Goal: Task Accomplishment & Management: Complete application form

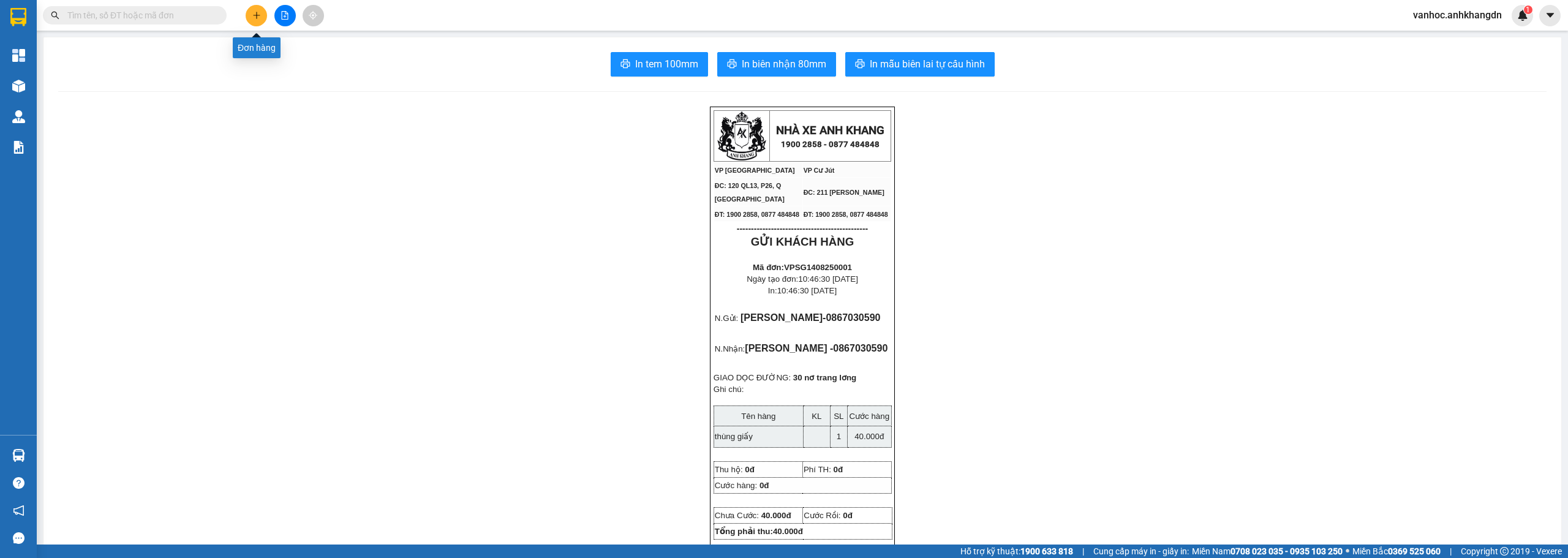
click at [260, 14] on icon "plus" at bounding box center [256, 15] width 9 height 9
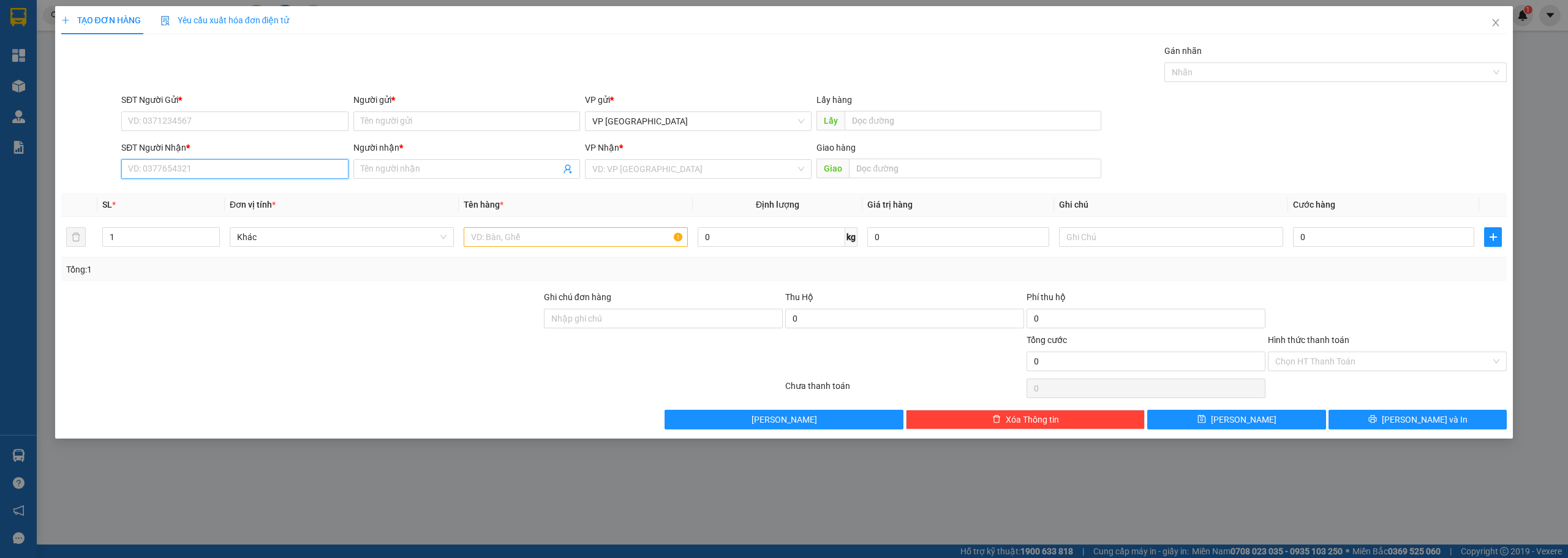
click at [249, 169] on input "SĐT Người Nhận *" at bounding box center [234, 169] width 227 height 20
click at [444, 169] on input "Người nhận *" at bounding box center [461, 169] width 200 height 13
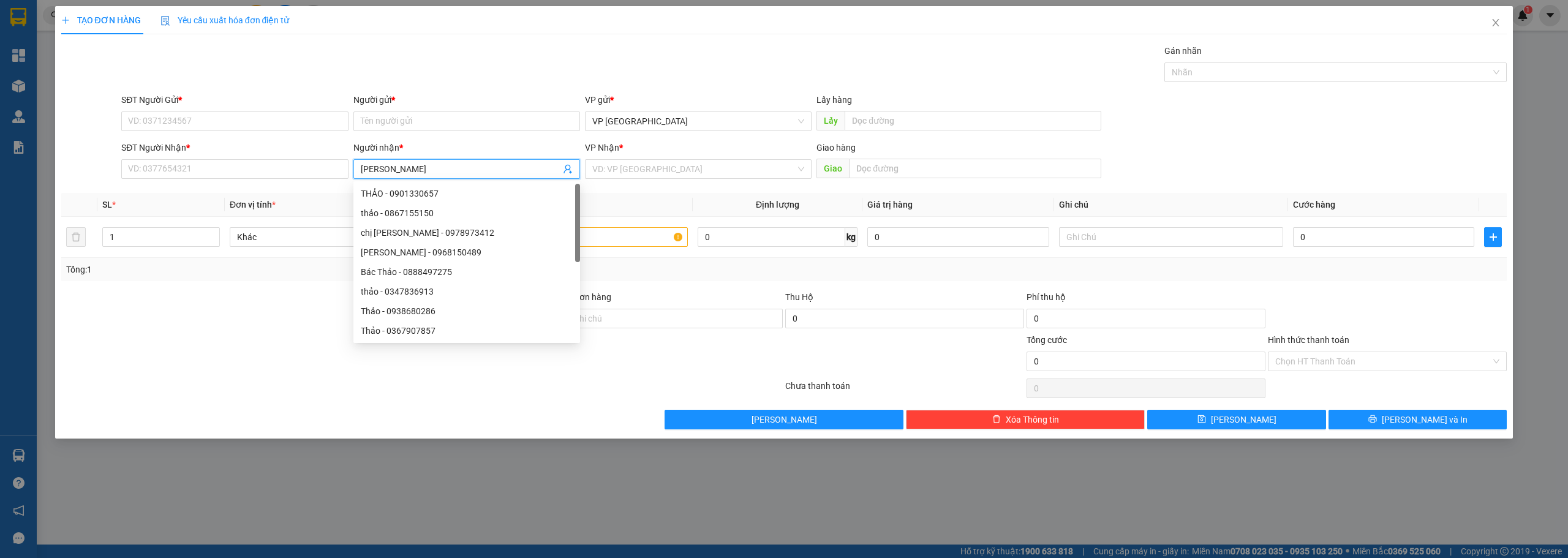
type input "thao sp"
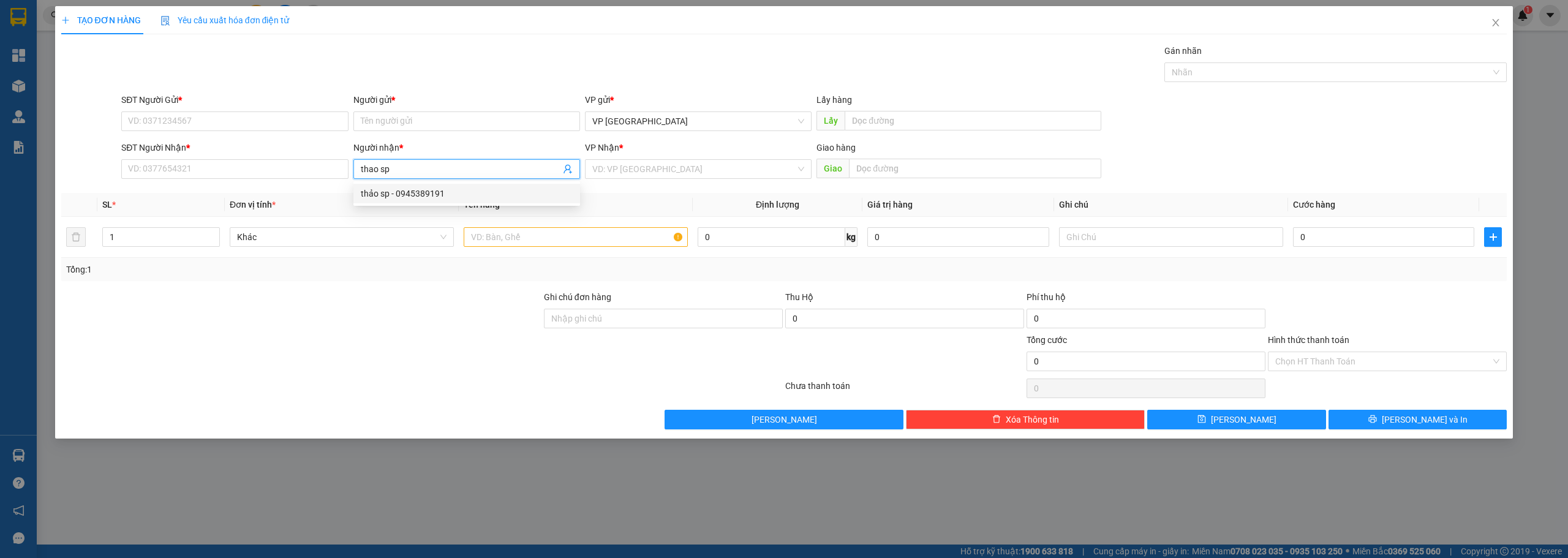
click at [419, 187] on div "thảo sp - 0945389191" at bounding box center [467, 193] width 212 height 13
type input "0945389191"
type input "thảo sp"
drag, startPoint x: 404, startPoint y: 169, endPoint x: 304, endPoint y: 162, distance: 100.2
click at [306, 162] on div "SĐT Người Nhận * 0945389191 Người nhận * thảo sp thảo sp VP Nhận * VD: VP Sài G…" at bounding box center [814, 162] width 1391 height 43
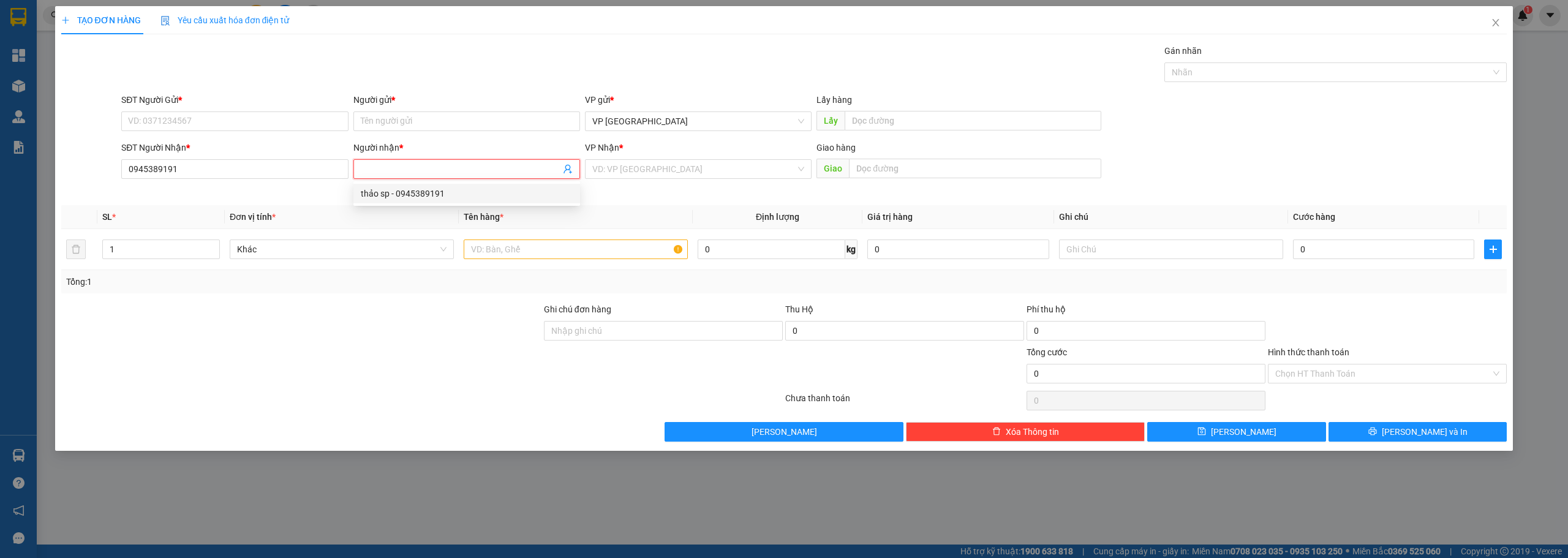
click at [389, 186] on div "thảo sp - 0945389191" at bounding box center [467, 193] width 227 height 20
type input "thảo sp"
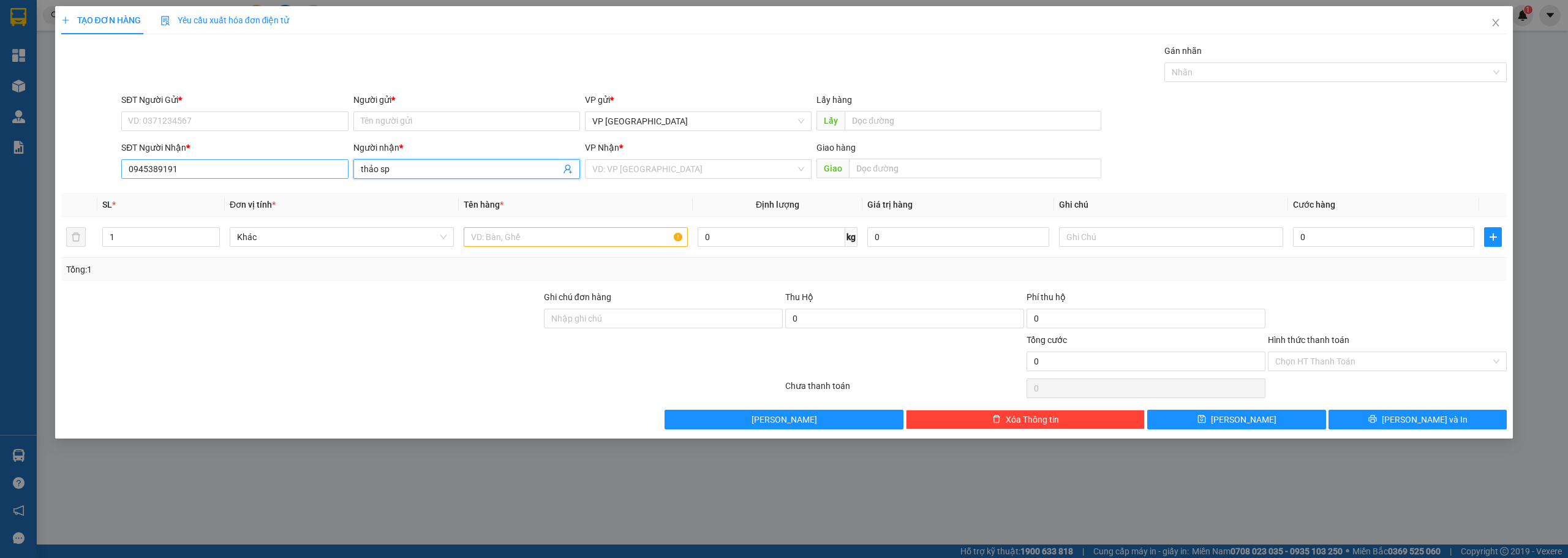
drag, startPoint x: 393, startPoint y: 175, endPoint x: 316, endPoint y: 160, distance: 78.4
click at [342, 162] on div "SĐT Người Nhận * 0945389191 Người nhận * thảo sp thảo sp VP Nhận * VD: VP Sài G…" at bounding box center [814, 162] width 1391 height 43
click at [413, 119] on input "Người gửi *" at bounding box center [467, 121] width 227 height 20
paste input "thảo sp"
type input "thảo sp"
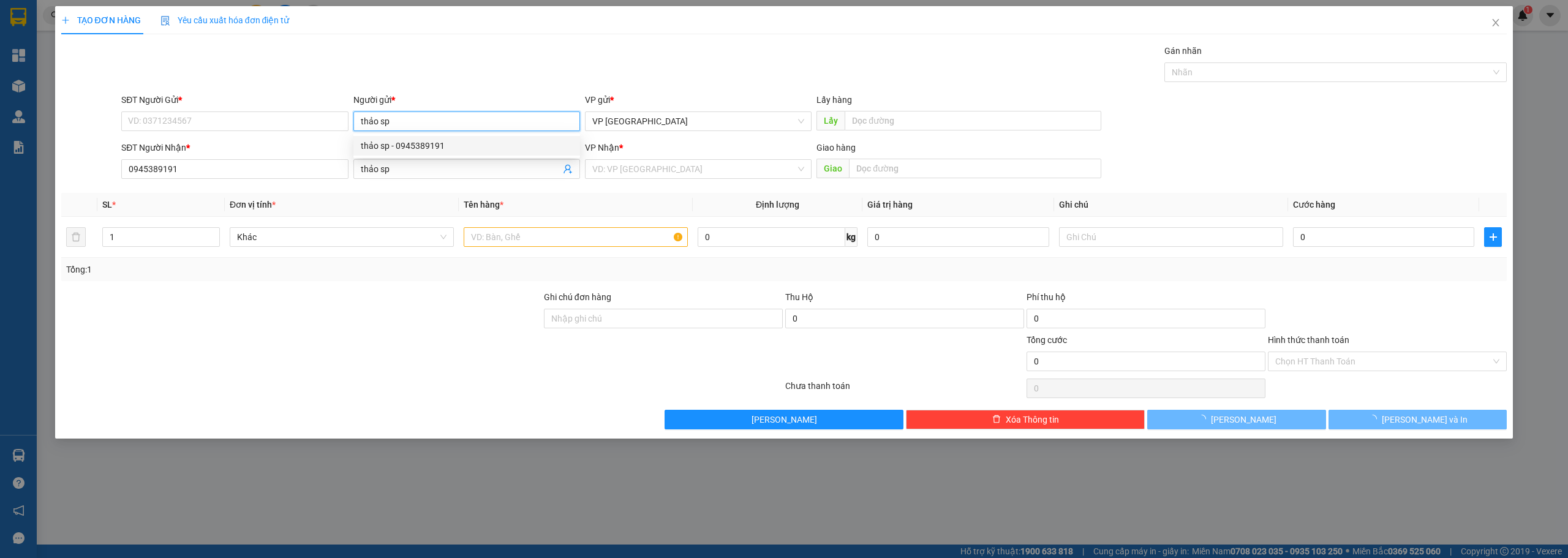
click at [409, 147] on div "thảo sp - 0945389191" at bounding box center [467, 146] width 212 height 13
type input "0945389191"
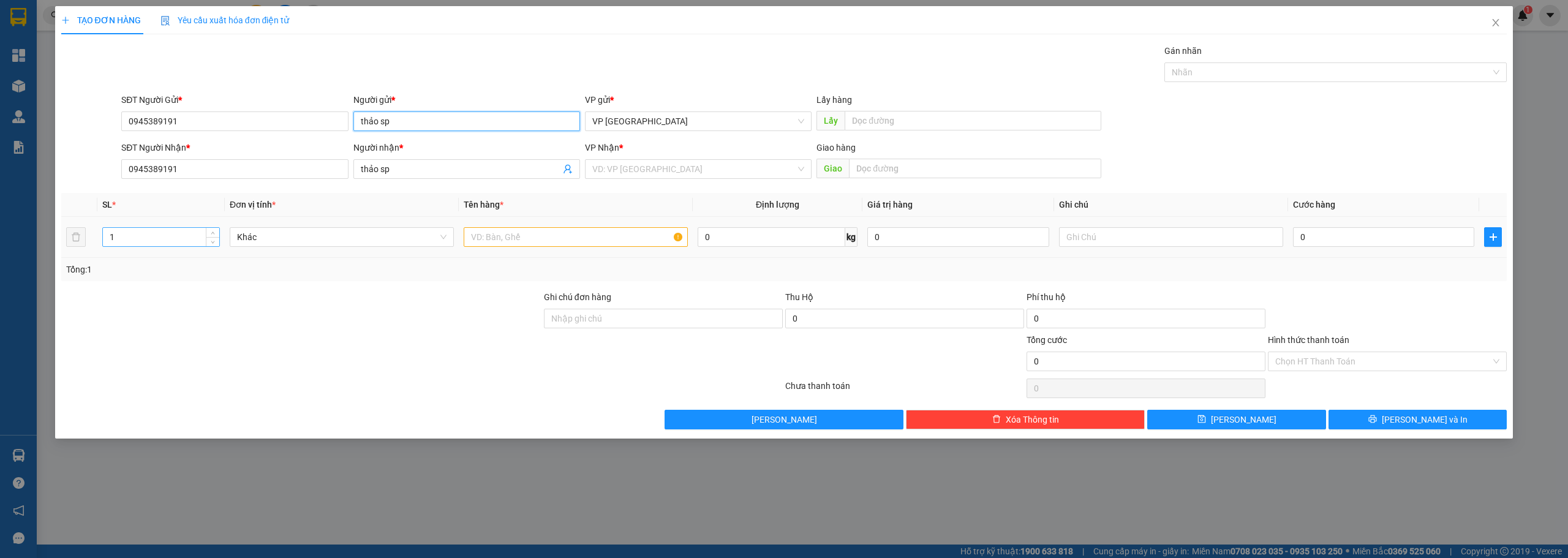
type input "thảo sp"
click at [153, 239] on input "1" at bounding box center [161, 236] width 116 height 18
type input "16"
click at [532, 238] on input "text" at bounding box center [575, 237] width 224 height 20
type input "kien"
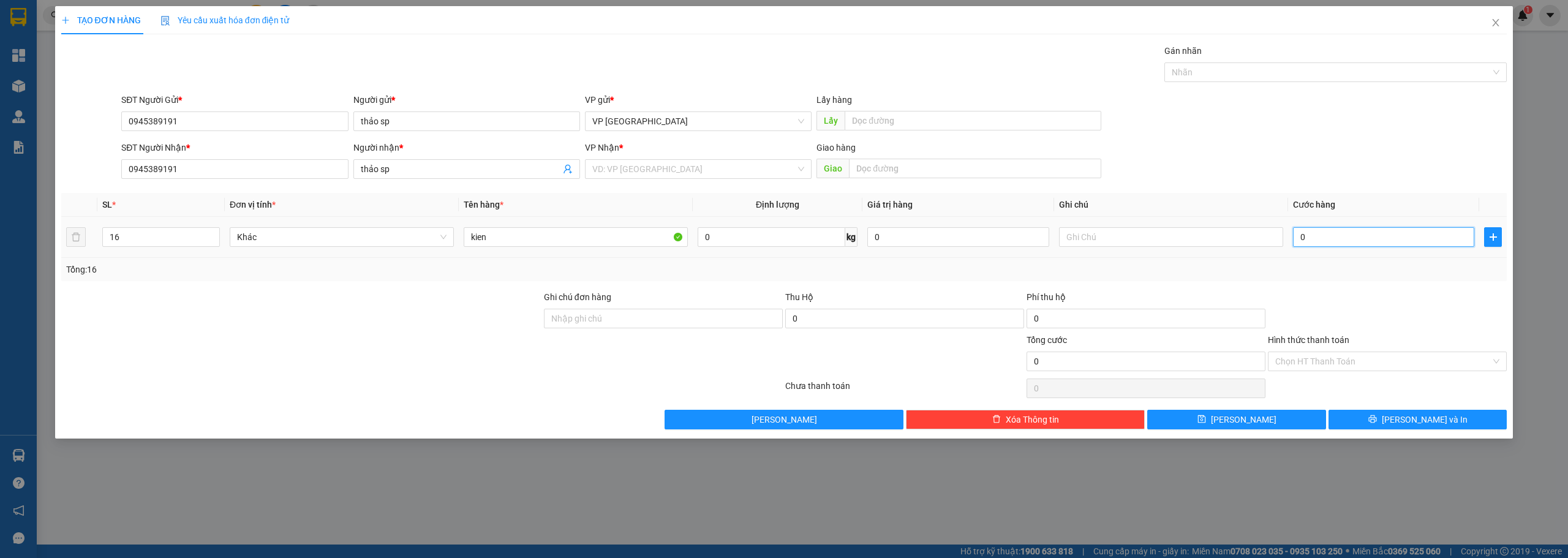
click at [1322, 241] on input "0" at bounding box center [1384, 237] width 181 height 20
type input "6"
type input "64"
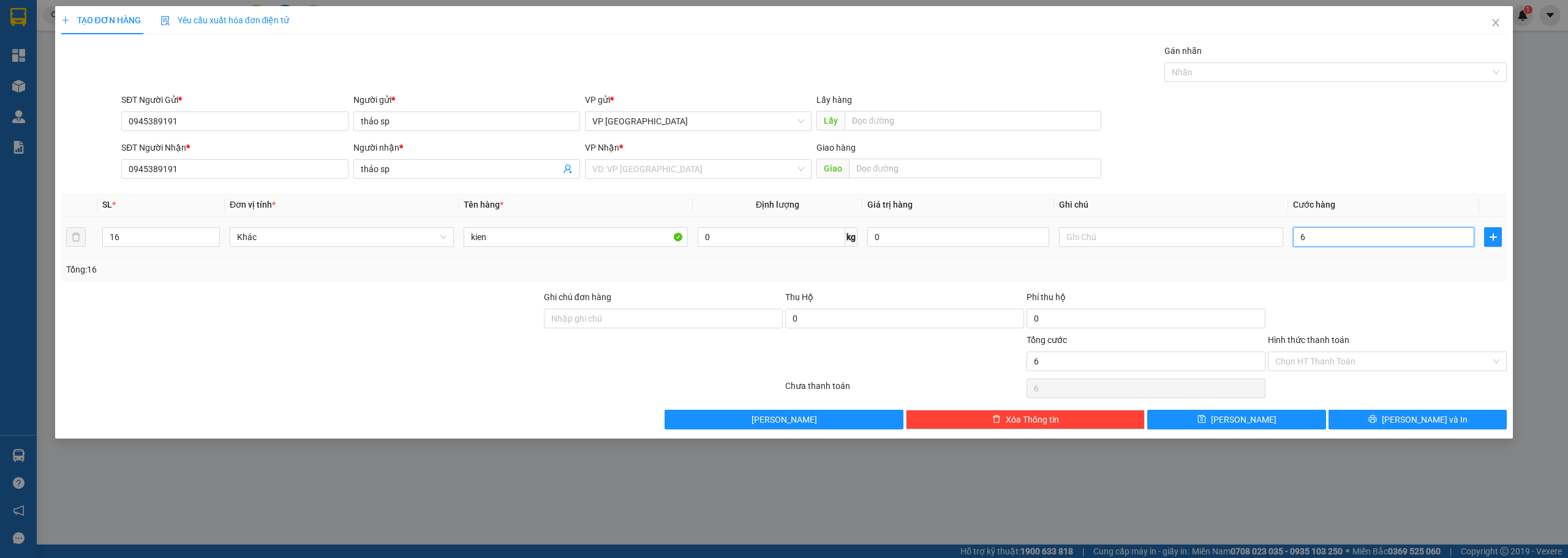
type input "64"
type input "640"
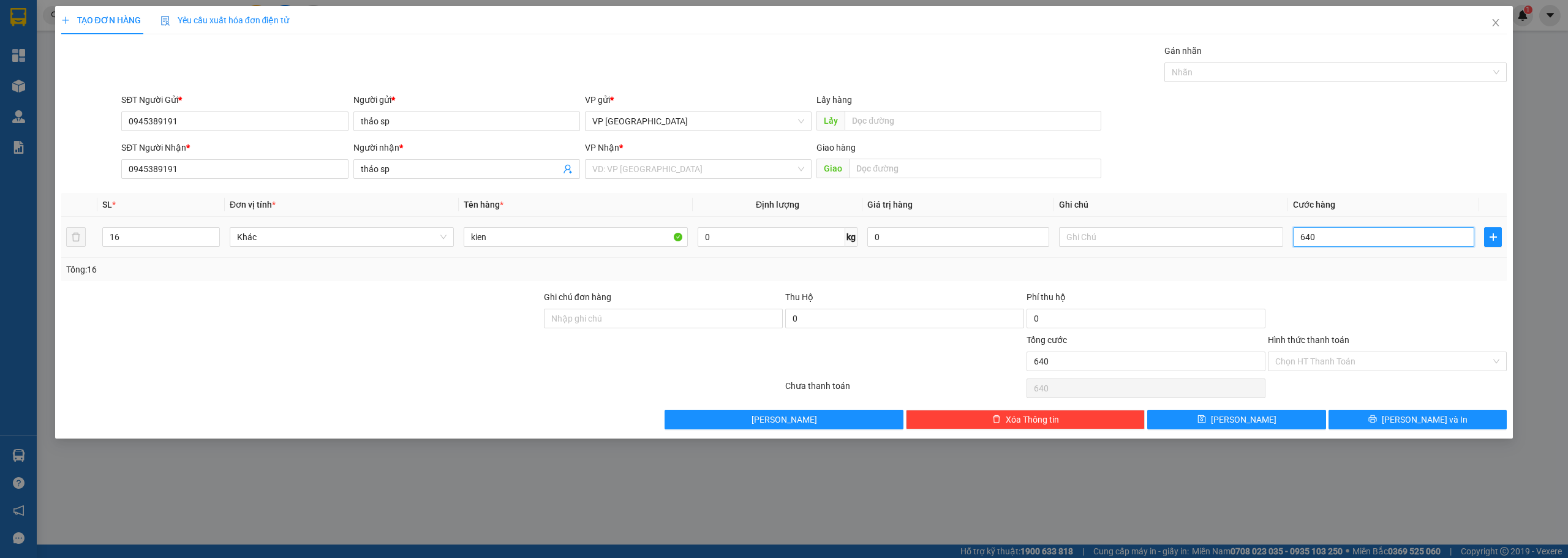
type input "6.400"
type input "64.000"
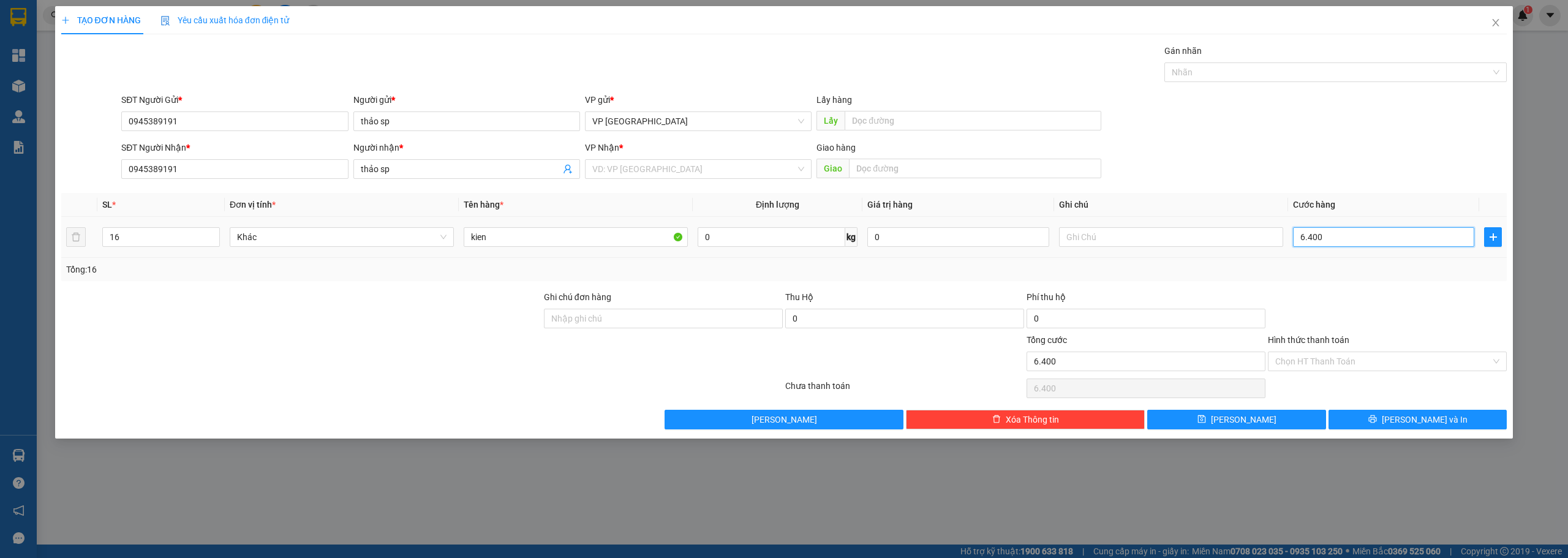
type input "64.000"
type input "640.000"
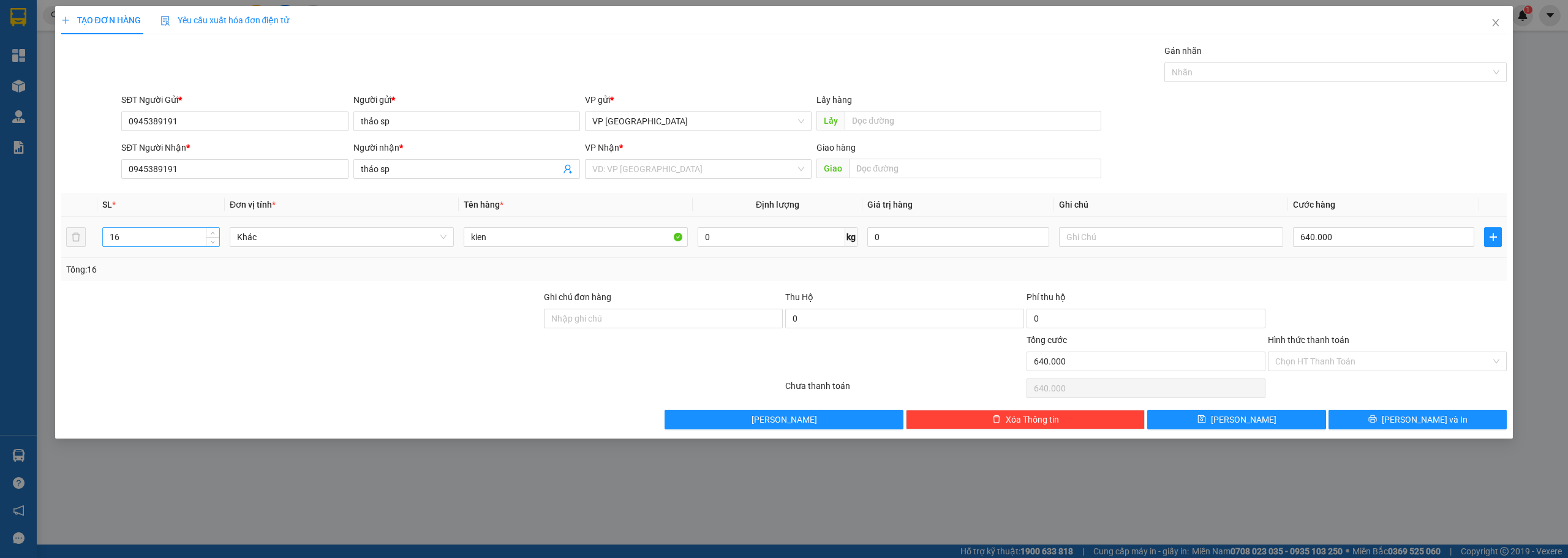
click at [122, 239] on input "16" at bounding box center [161, 236] width 116 height 18
type input "10"
click at [1343, 243] on input "640.000" at bounding box center [1384, 237] width 181 height 20
type input "4"
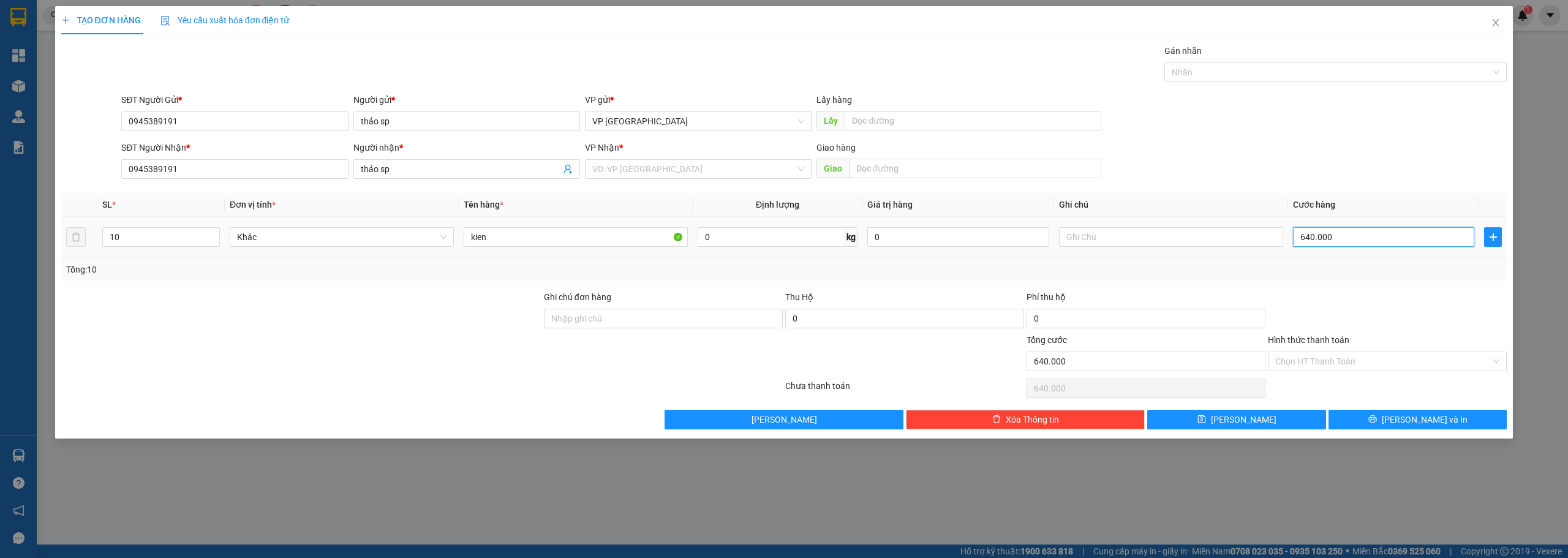
type input "4"
type input "40"
type input "400"
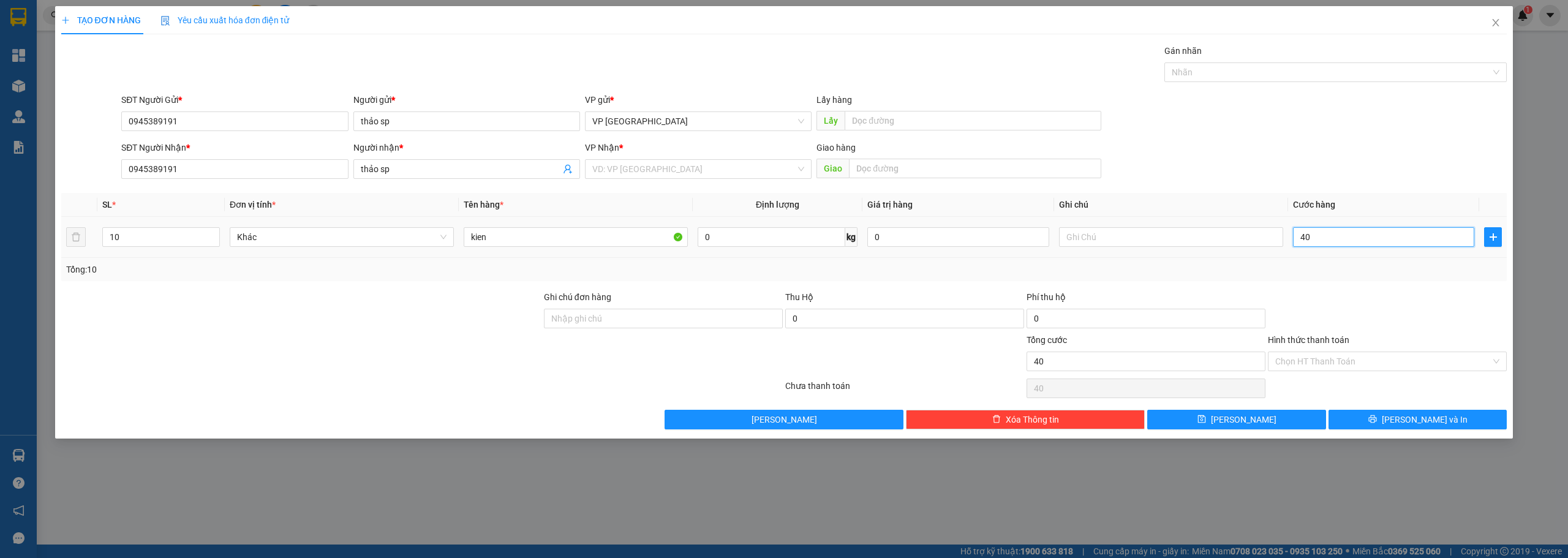
type input "400"
type input "4.000"
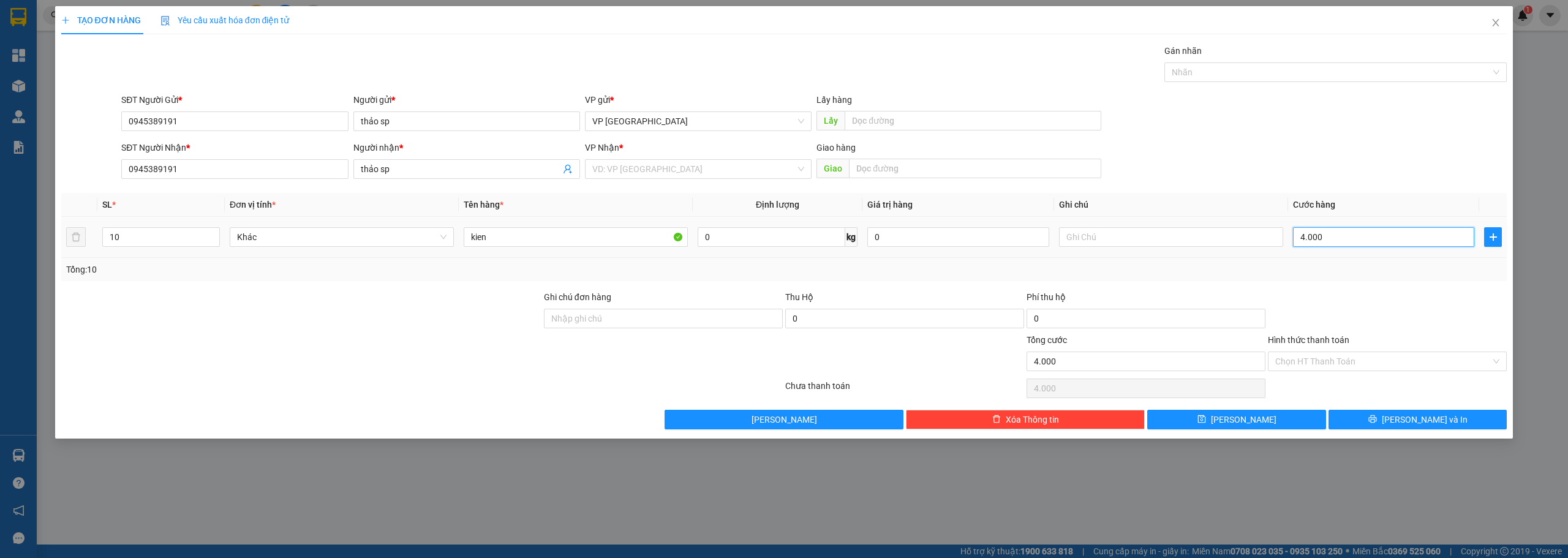
type input "40.000"
type input "400.000"
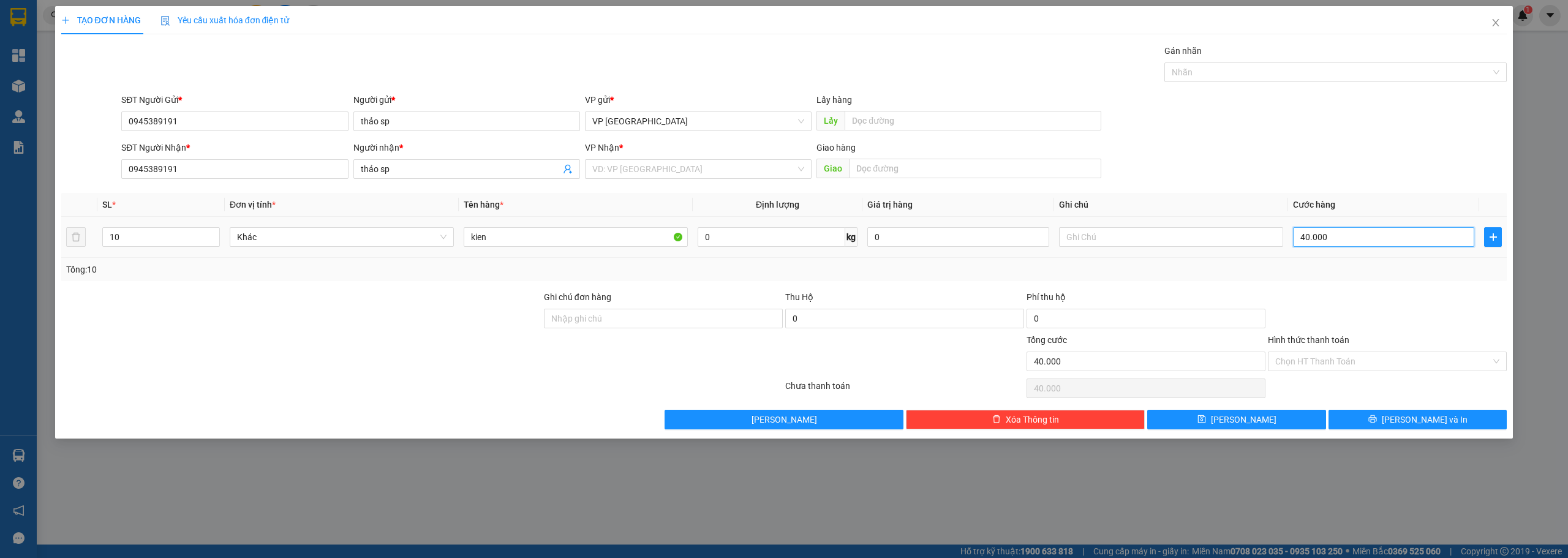
type input "400.000"
click at [665, 158] on div "VP Nhận *" at bounding box center [698, 149] width 227 height 18
click at [677, 163] on input "search" at bounding box center [694, 169] width 204 height 18
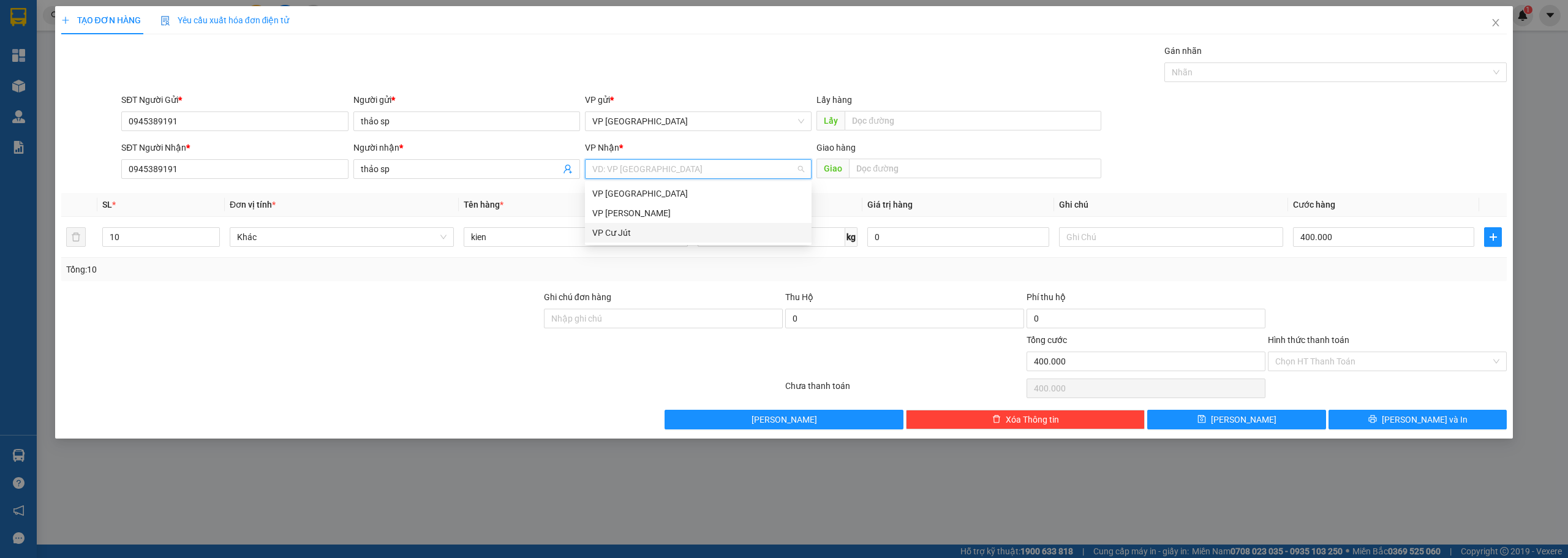
click at [636, 238] on div "VP Cư Jút" at bounding box center [698, 232] width 212 height 13
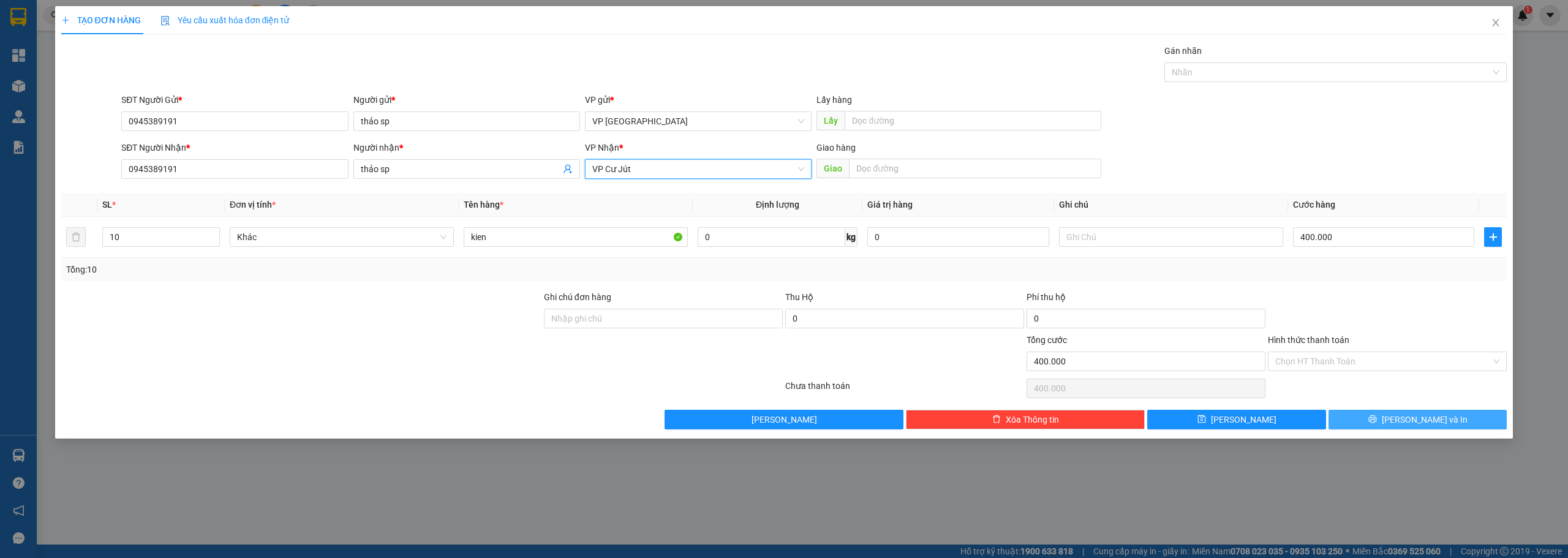
click at [1377, 424] on span "printer" at bounding box center [1373, 419] width 9 height 10
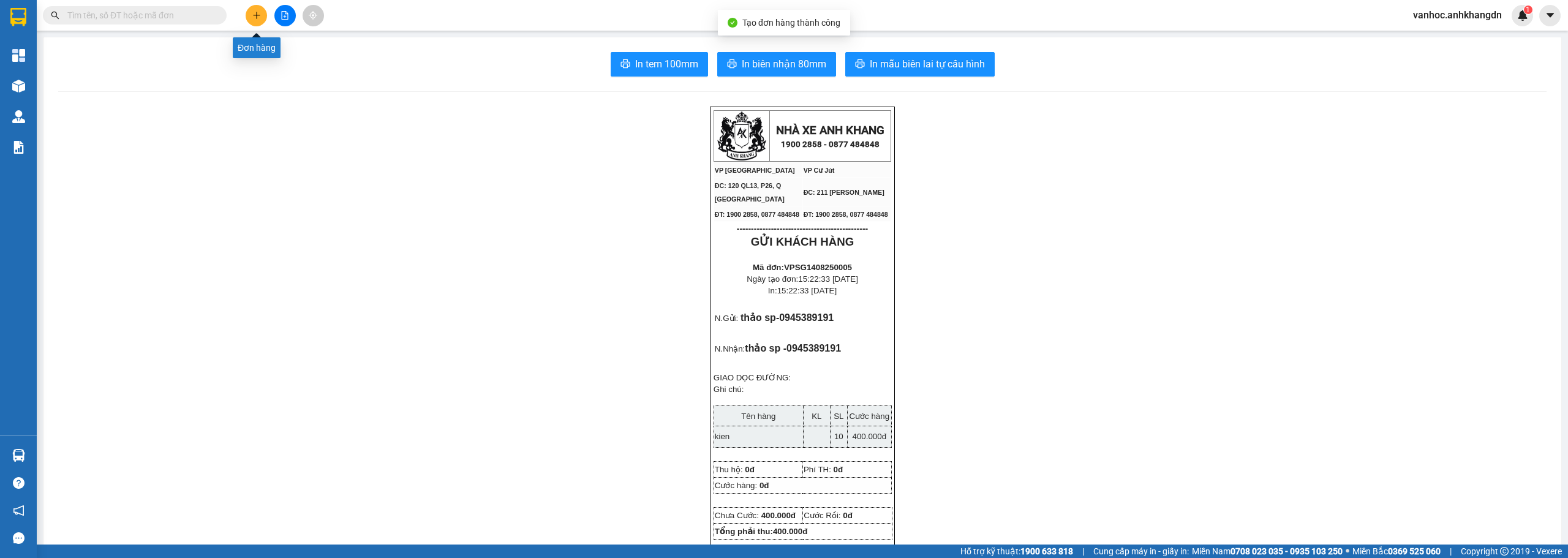
click at [258, 10] on button at bounding box center [256, 15] width 22 height 22
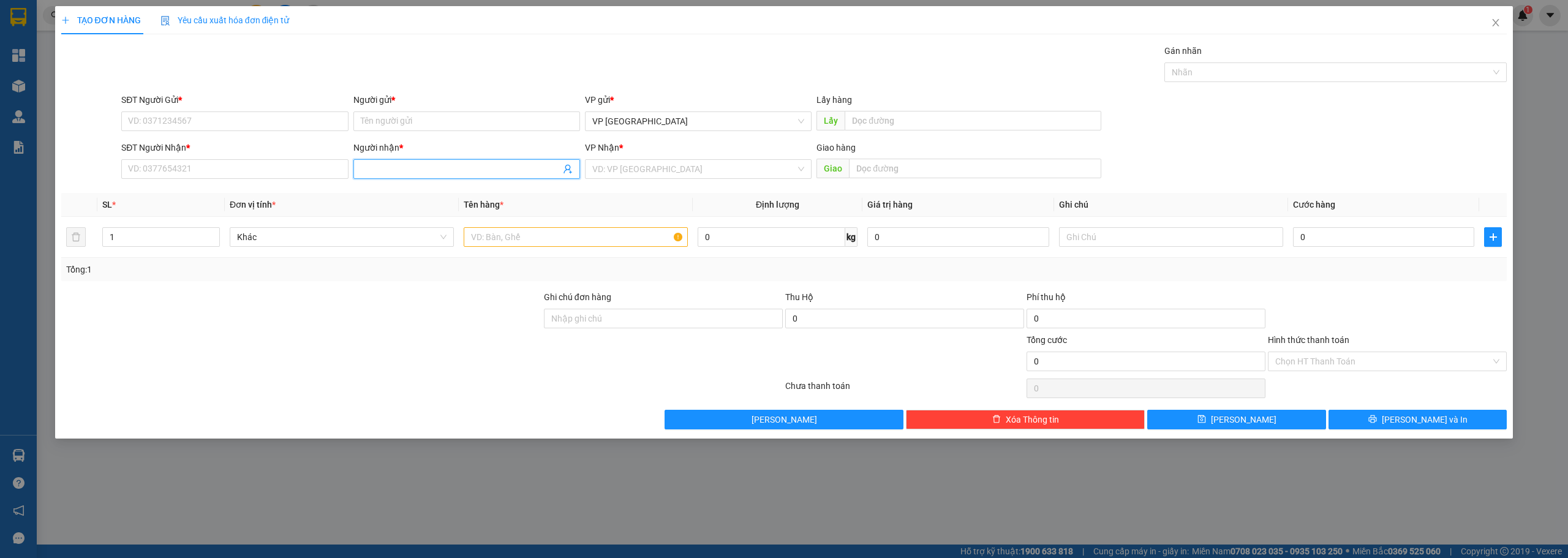
click at [393, 166] on input "Người nhận *" at bounding box center [461, 169] width 200 height 13
type input "xm"
click at [404, 219] on div "xm văn long - 0372849239" at bounding box center [467, 213] width 212 height 13
type input "0372849239"
drag, startPoint x: 412, startPoint y: 170, endPoint x: 352, endPoint y: 169, distance: 60.0
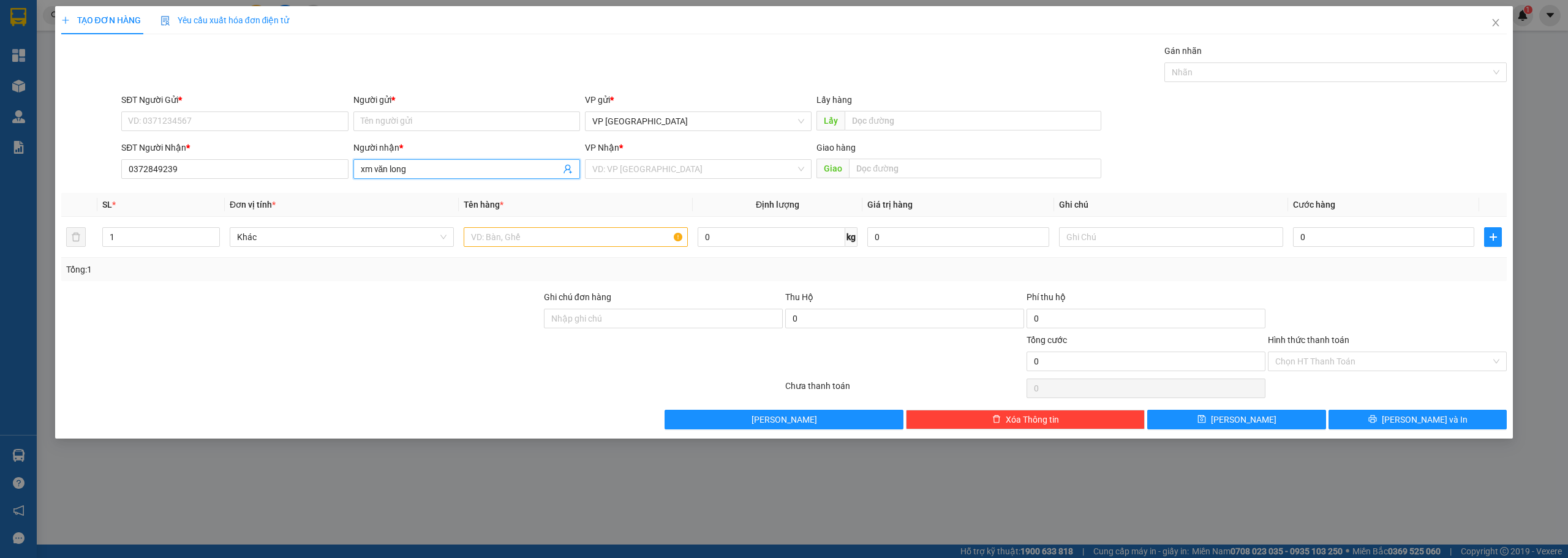
click at [353, 169] on span "xm văn long" at bounding box center [467, 169] width 227 height 20
type input "xm văn long"
click at [393, 125] on input "Người gửi *" at bounding box center [467, 121] width 227 height 20
paste input "xm văn long"
type input "xm văn long"
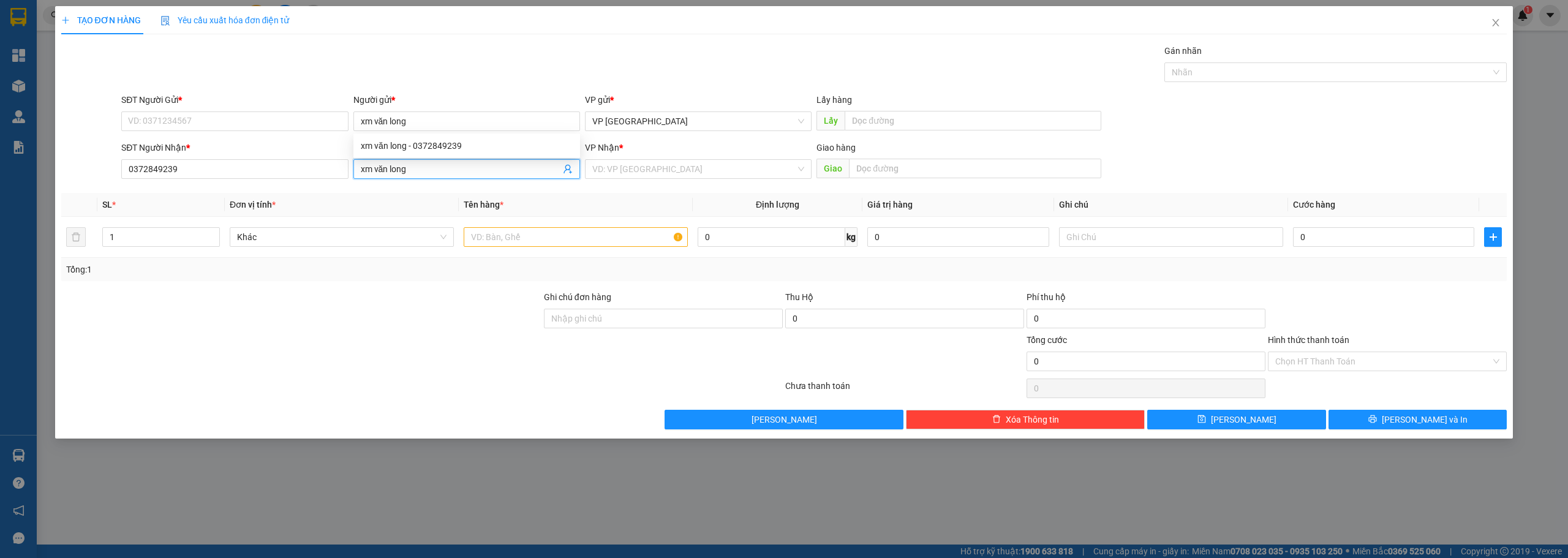
click at [410, 162] on input "xm văn long" at bounding box center [461, 169] width 200 height 13
click at [403, 193] on div "xm văn long - 0372849239" at bounding box center [467, 193] width 212 height 13
click at [425, 124] on input "xm văn long" at bounding box center [467, 121] width 227 height 20
click at [419, 150] on div "xm văn long - 0372849239" at bounding box center [467, 146] width 212 height 13
type input "0372849239"
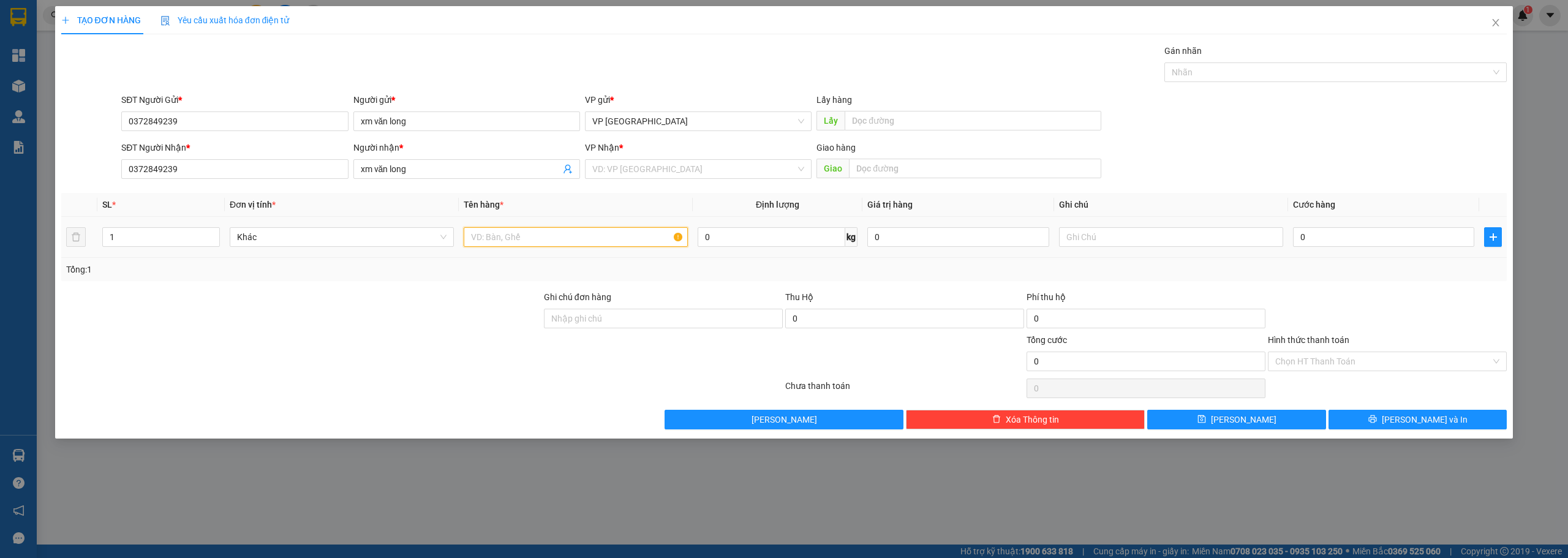
click at [555, 235] on input "text" at bounding box center [575, 237] width 224 height 20
type input "xe ga"
click at [1345, 239] on input "0" at bounding box center [1384, 237] width 181 height 20
type input "3"
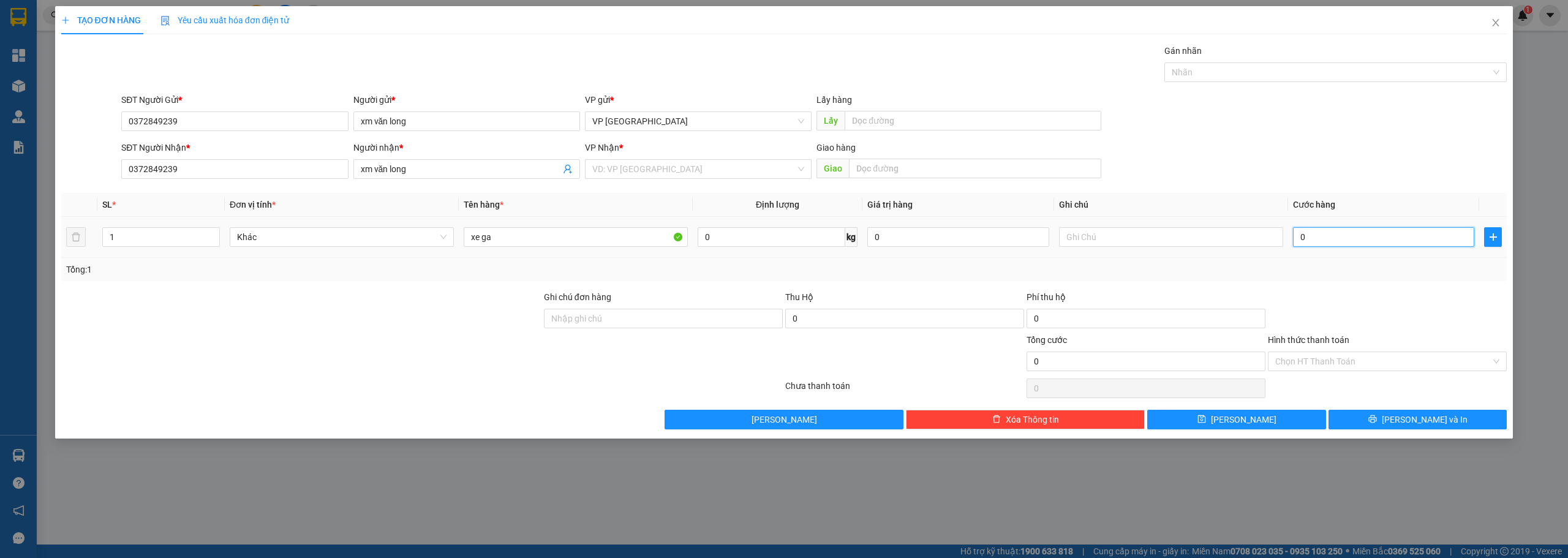
type input "3"
type input "30"
type input "300"
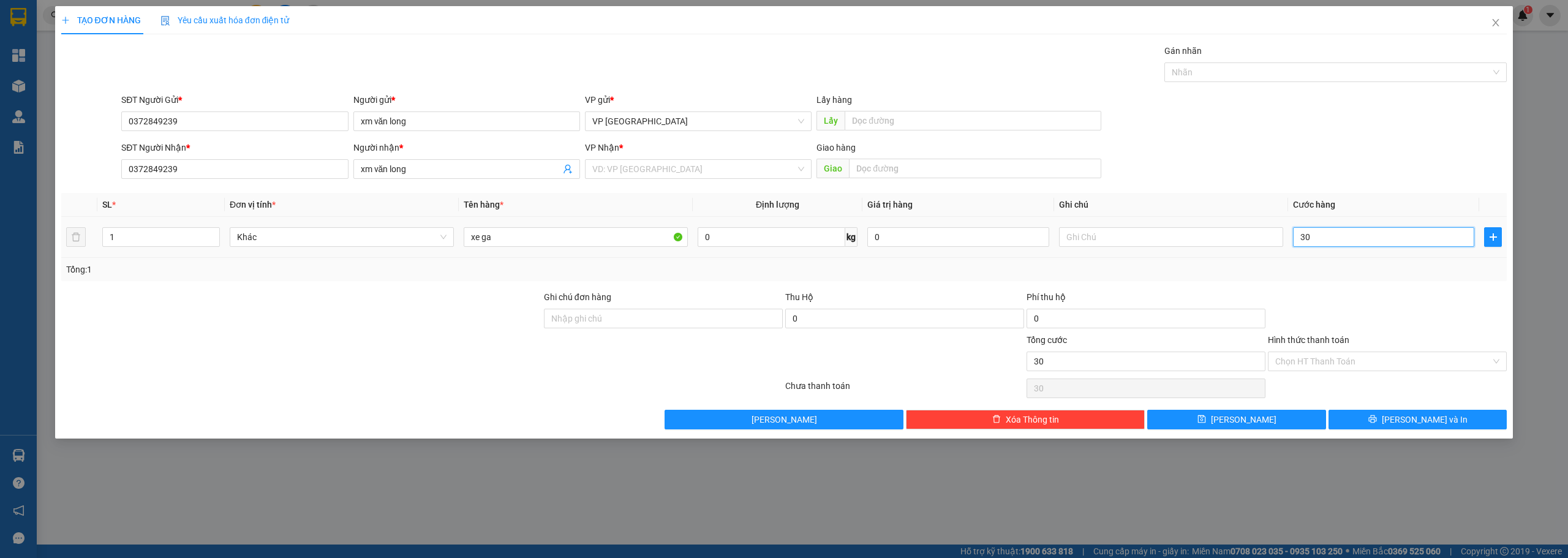
type input "300"
type input "3.000"
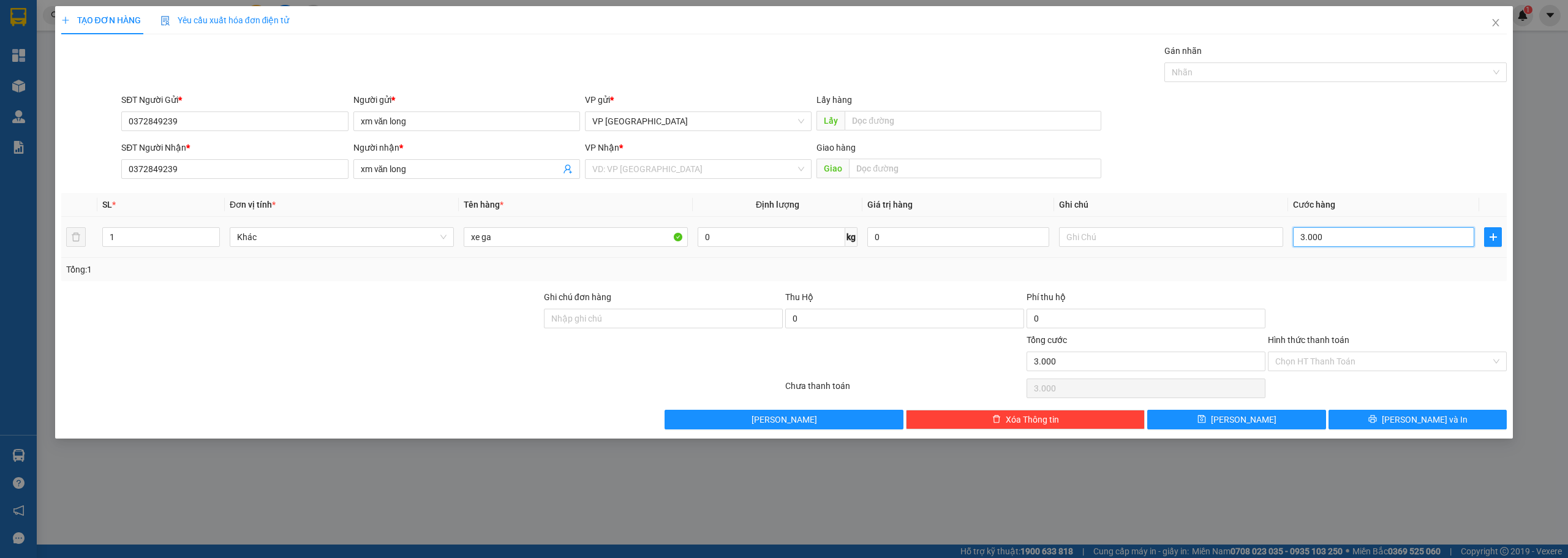
type input "30.000"
type input "300.000"
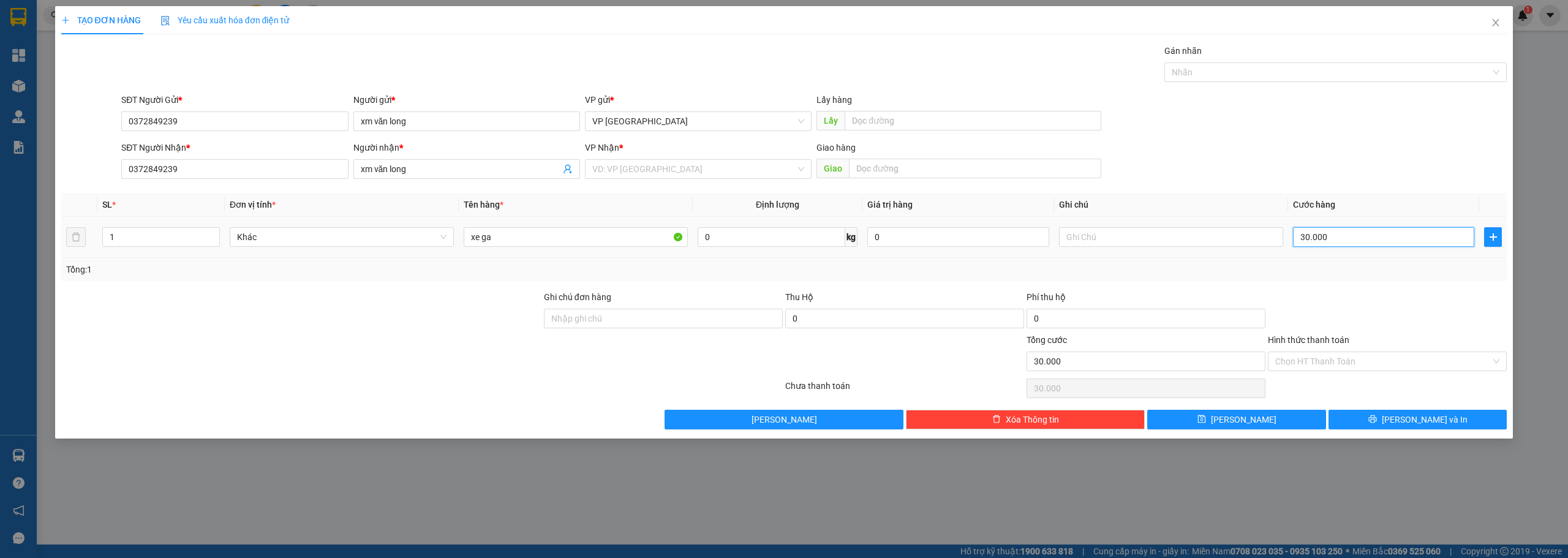
type input "300.000"
click at [892, 122] on input "text" at bounding box center [973, 120] width 256 height 20
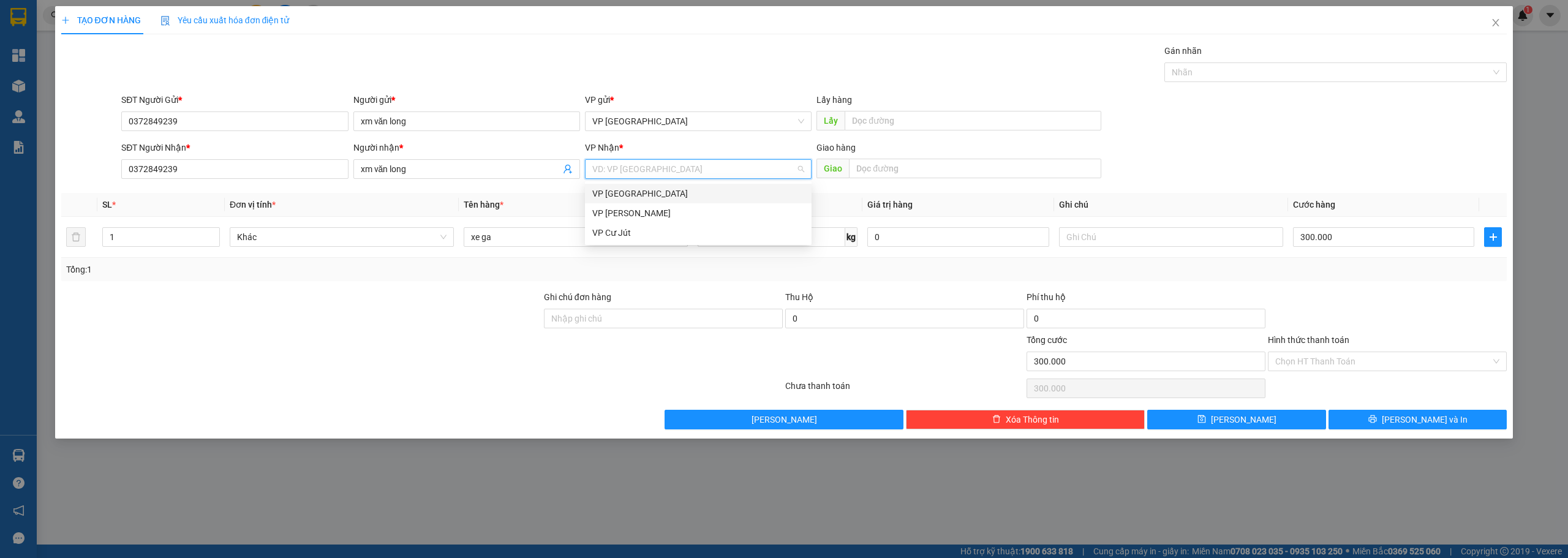
click at [706, 172] on input "search" at bounding box center [694, 169] width 204 height 18
click at [657, 226] on div "VP Cư Jút" at bounding box center [698, 232] width 227 height 20
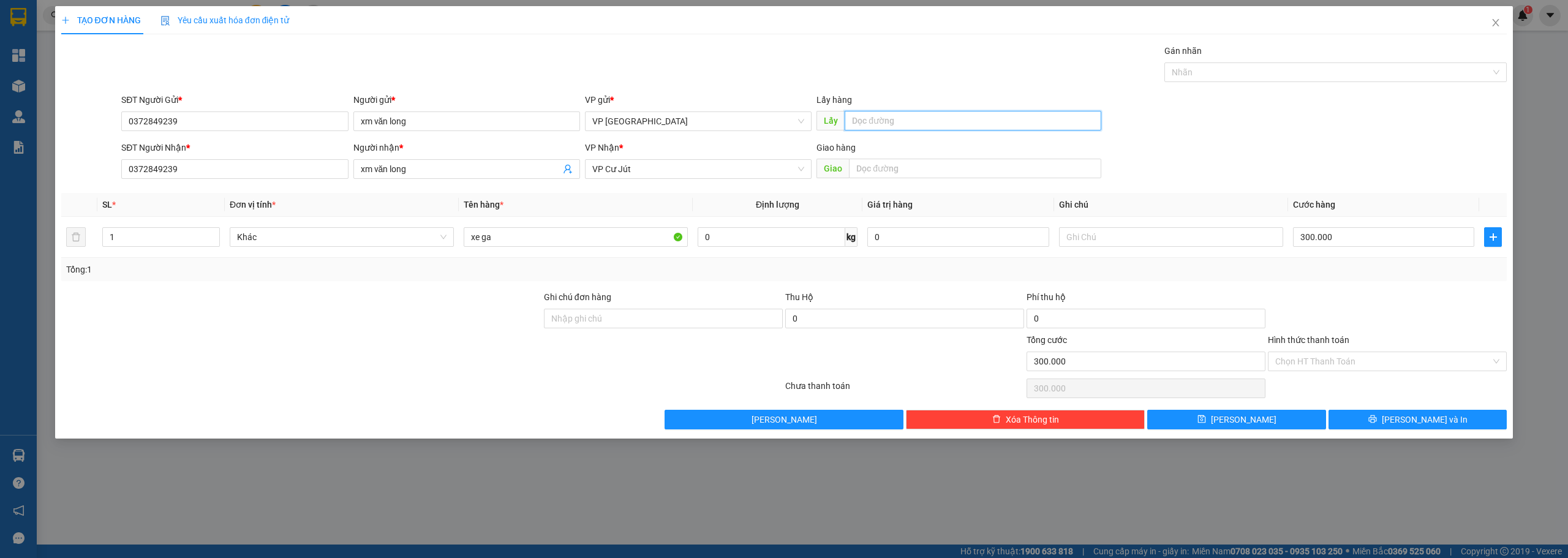
click at [895, 119] on input "text" at bounding box center [973, 120] width 256 height 20
type input "nga 4 hoa loi"
click at [1275, 415] on button "[PERSON_NAME]" at bounding box center [1236, 419] width 179 height 20
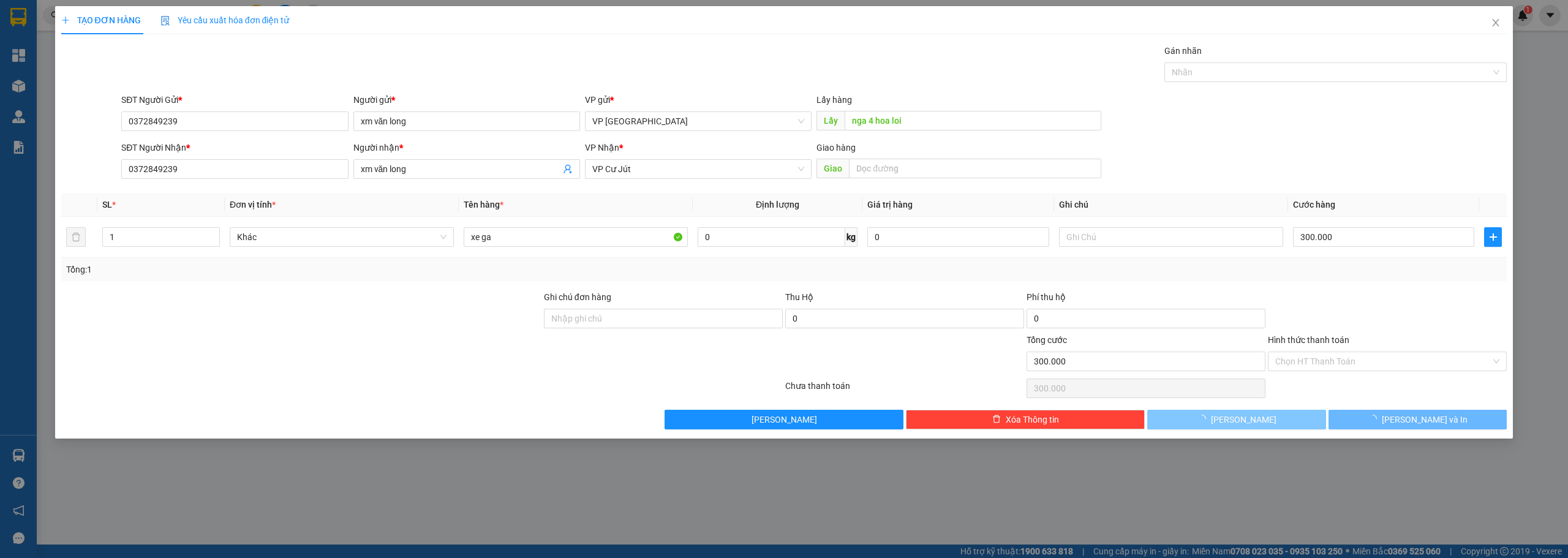
type input "0"
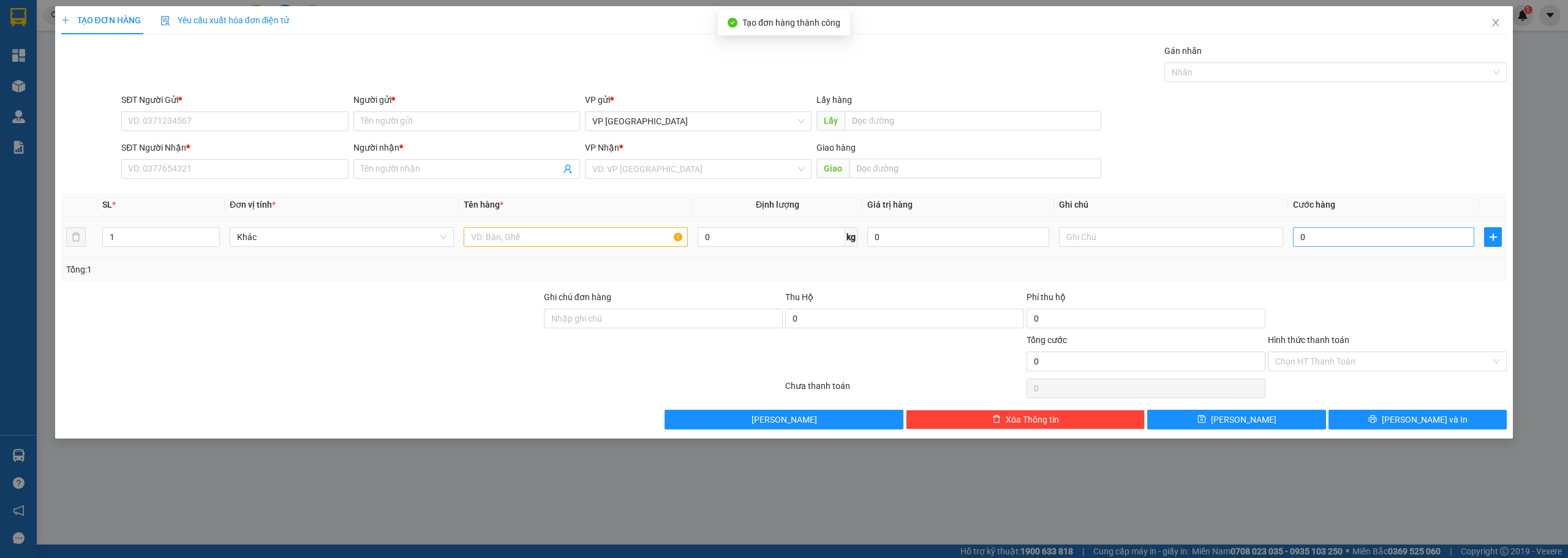
click at [1350, 247] on div "0" at bounding box center [1384, 237] width 181 height 25
click at [1348, 243] on input "0" at bounding box center [1384, 237] width 181 height 20
type input "3"
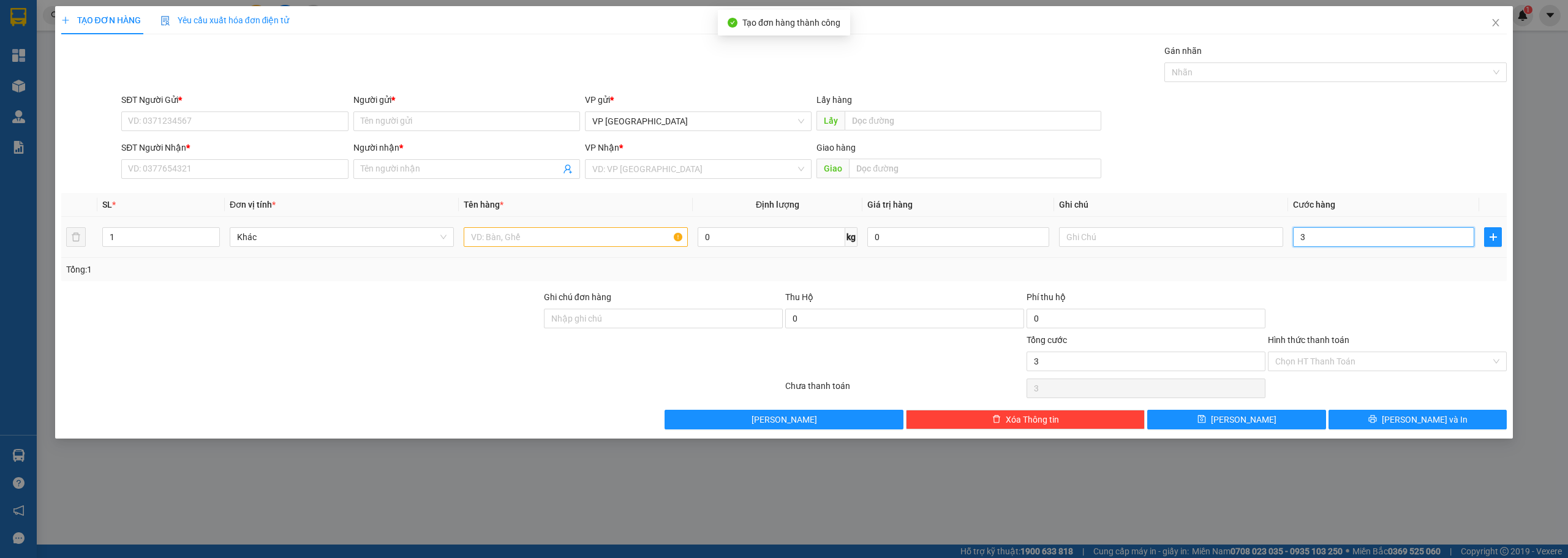
type input "30"
type input "300"
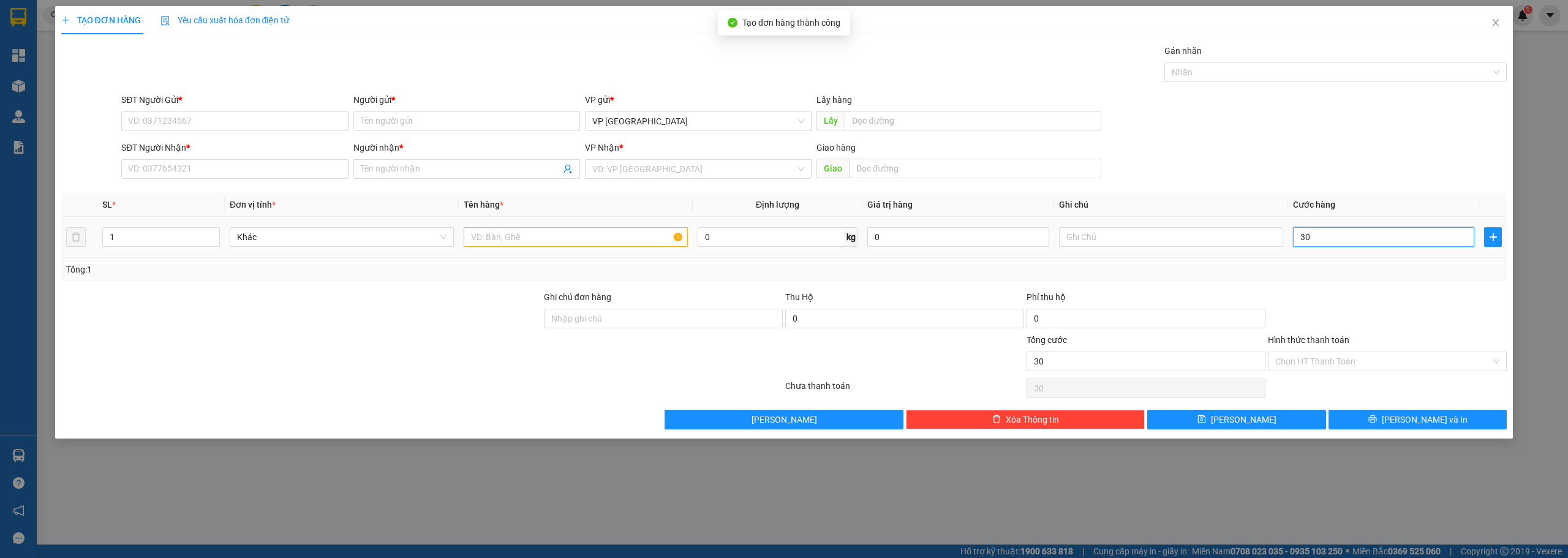
type input "300"
type input "3.000"
type input "30.000"
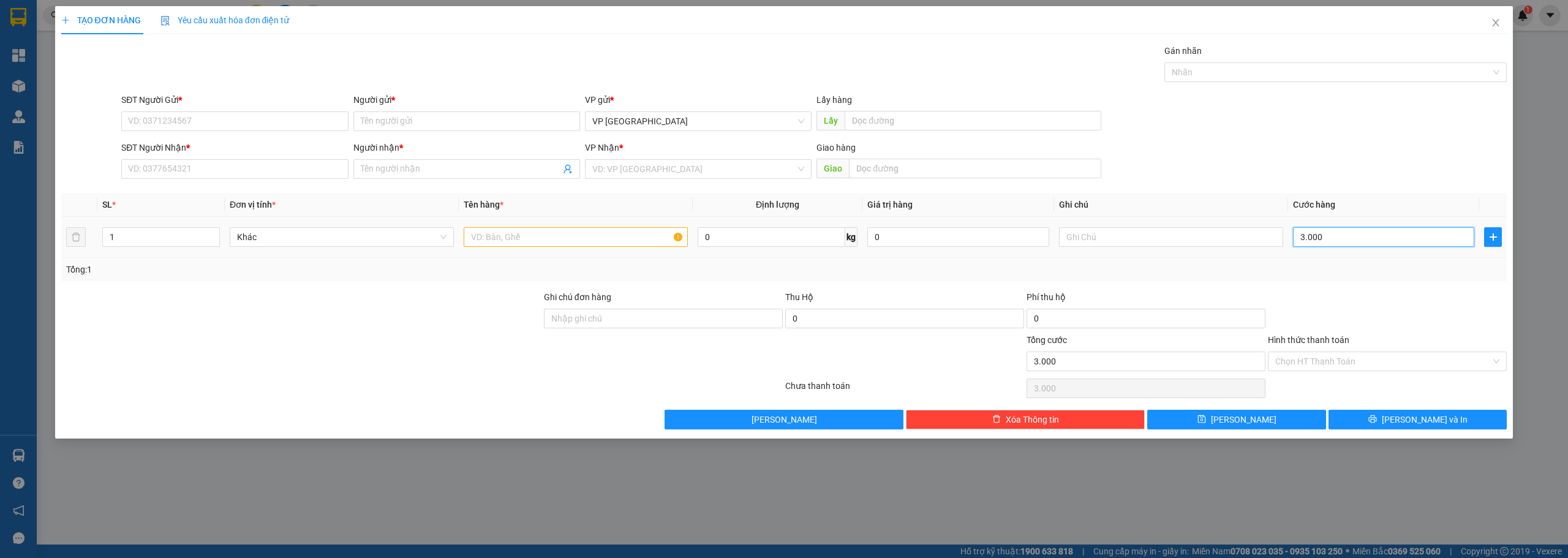
type input "30.000"
type input "300.000"
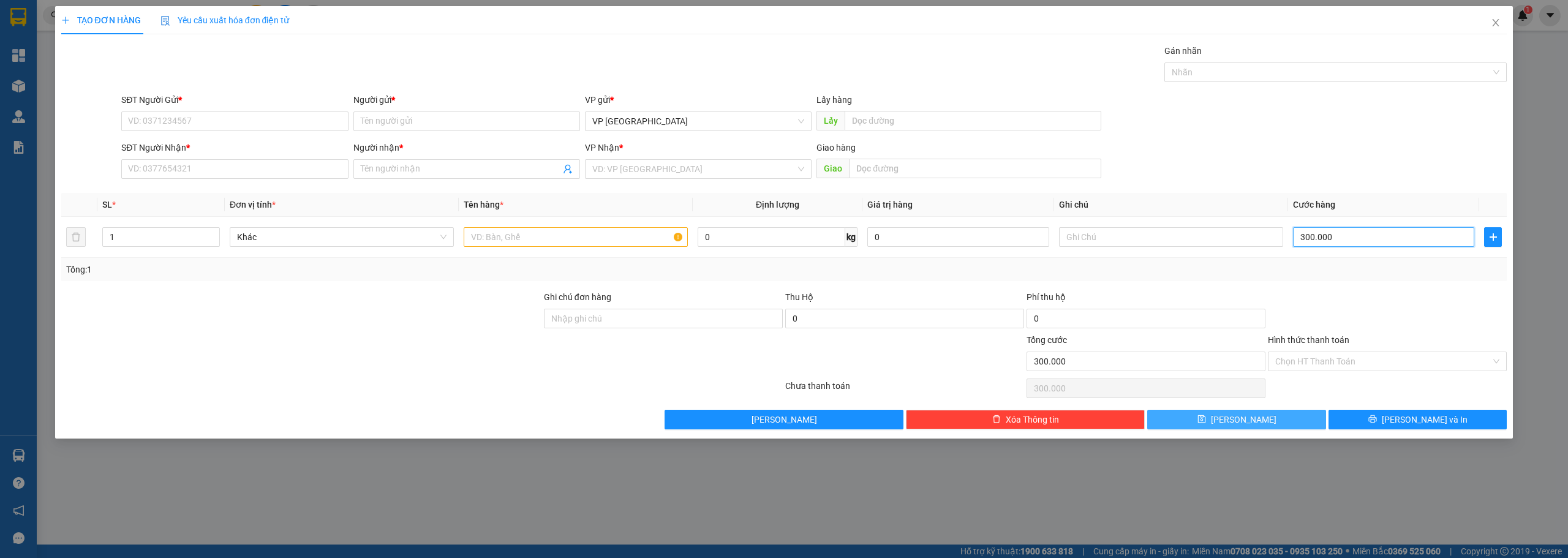
type input "300.000"
click at [1247, 421] on span "[PERSON_NAME]" at bounding box center [1243, 419] width 66 height 13
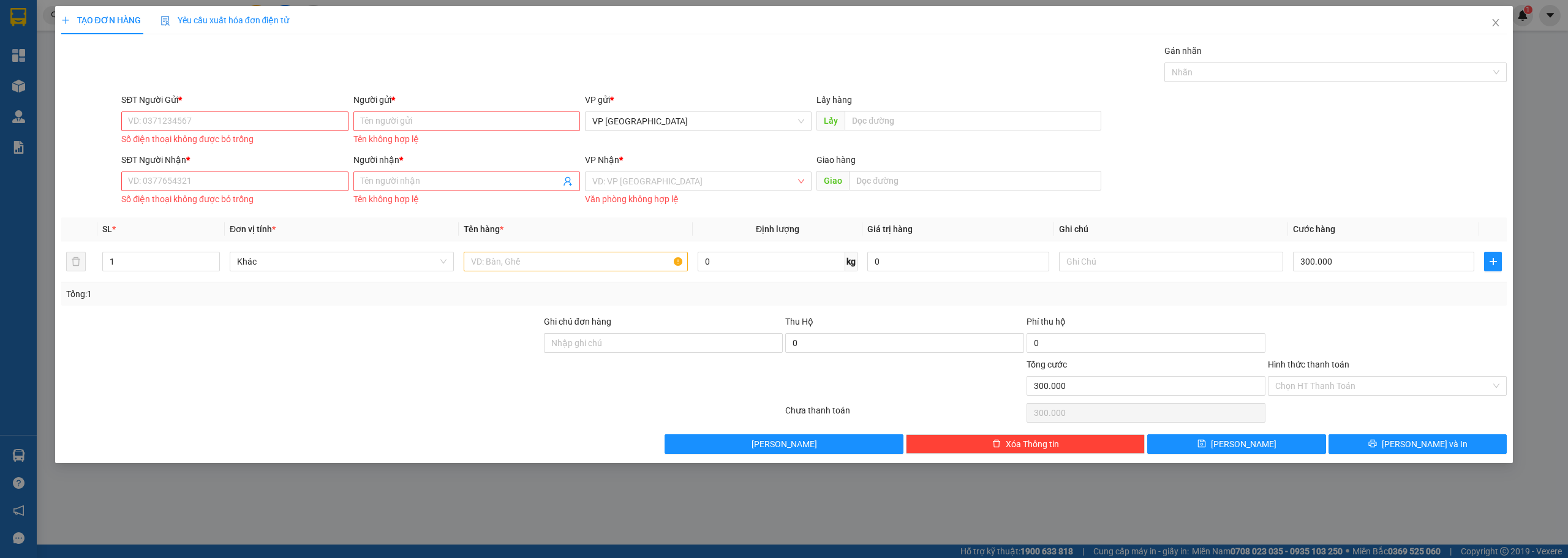
click at [18, 90] on div "TẠO ĐƠN HÀNG Yêu cầu xuất hóa đơn điện tử Transit Pickup Surcharge Ids Transit …" at bounding box center [784, 279] width 1568 height 558
drag, startPoint x: 380, startPoint y: 532, endPoint x: 710, endPoint y: 463, distance: 337.1
click at [381, 531] on div "TẠO ĐƠN HÀNG Yêu cầu xuất hóa đơn điện tử Transit Pickup Surcharge Ids Transit …" at bounding box center [784, 279] width 1568 height 558
click at [1493, 23] on icon "close" at bounding box center [1496, 23] width 10 height 10
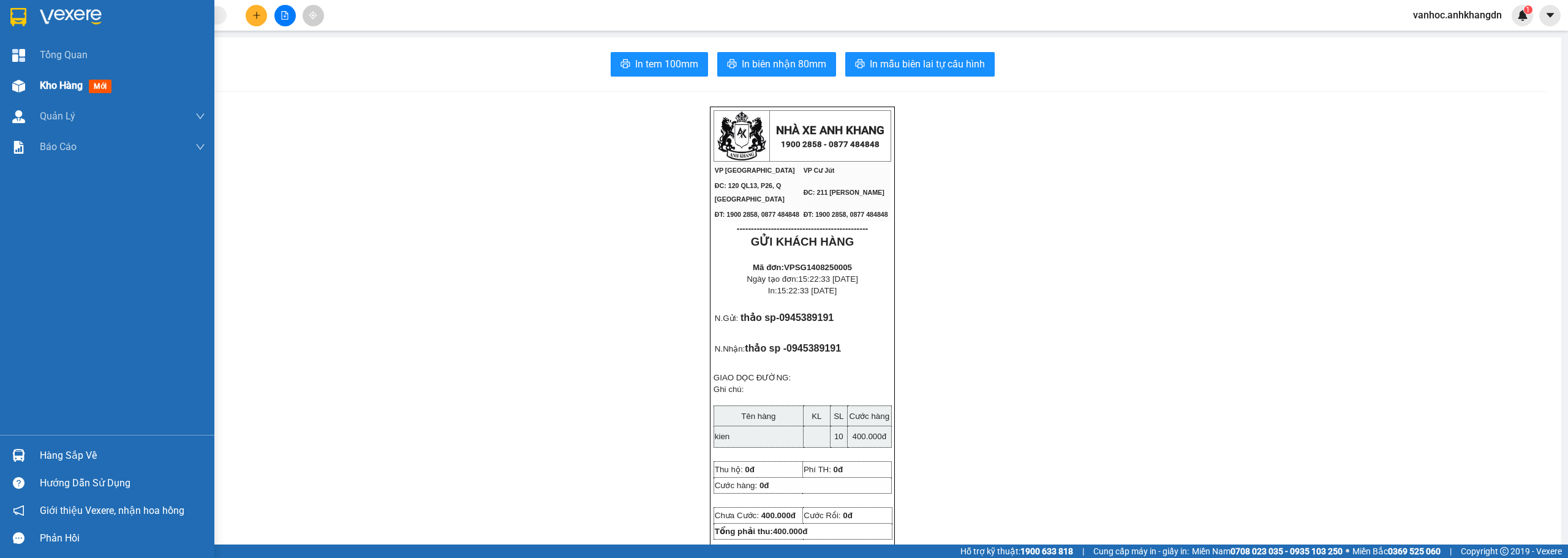
click at [30, 82] on div "Kho hàng mới" at bounding box center [107, 86] width 214 height 30
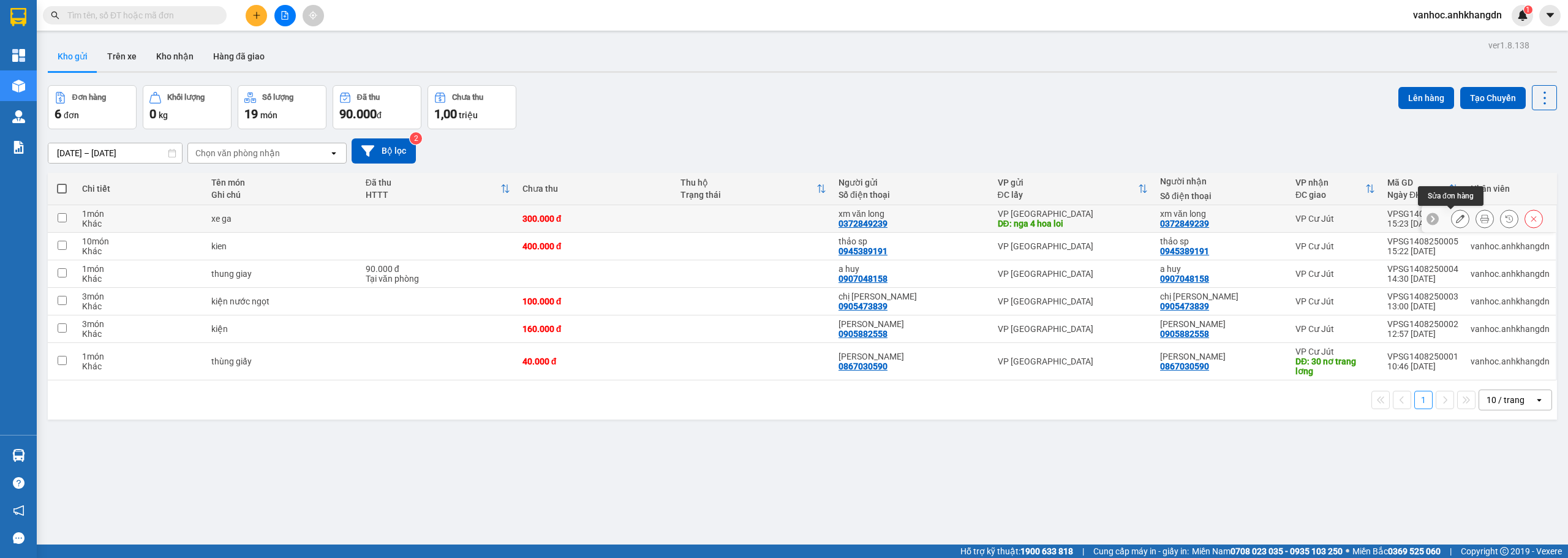
click at [1456, 220] on button at bounding box center [1460, 219] width 17 height 22
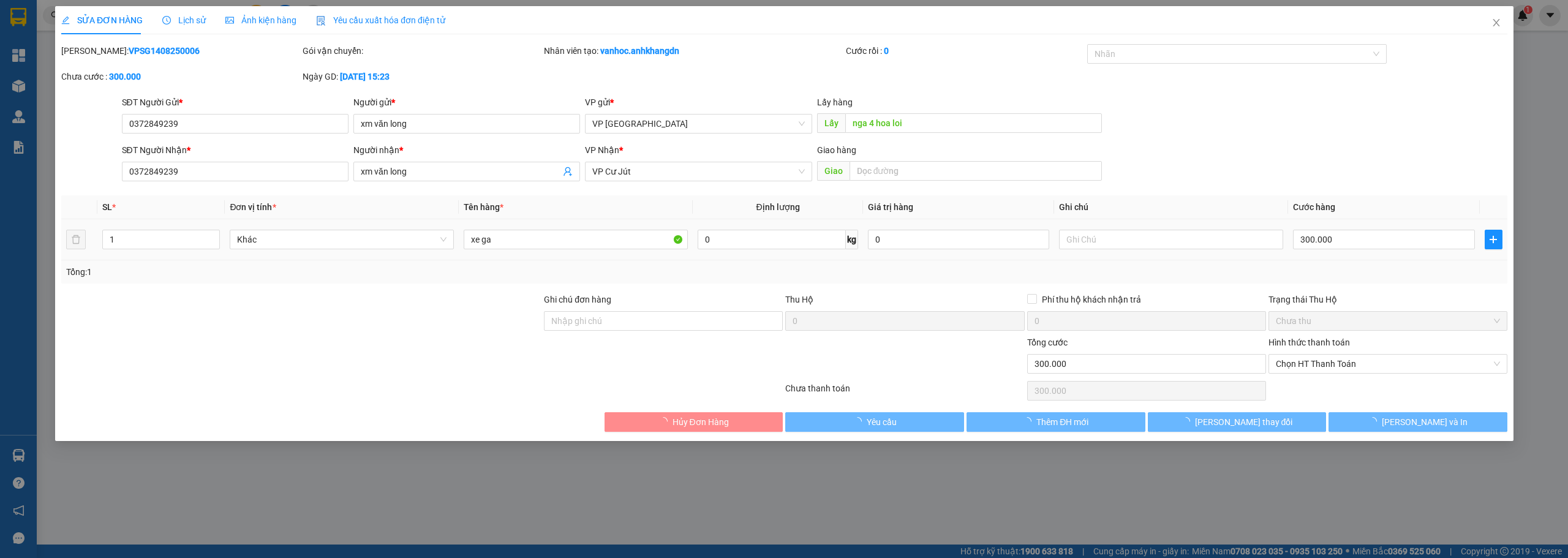
type input "0372849239"
type input "xm văn long"
type input "nga 4 hoa loi"
type input "0372849239"
type input "xm văn long"
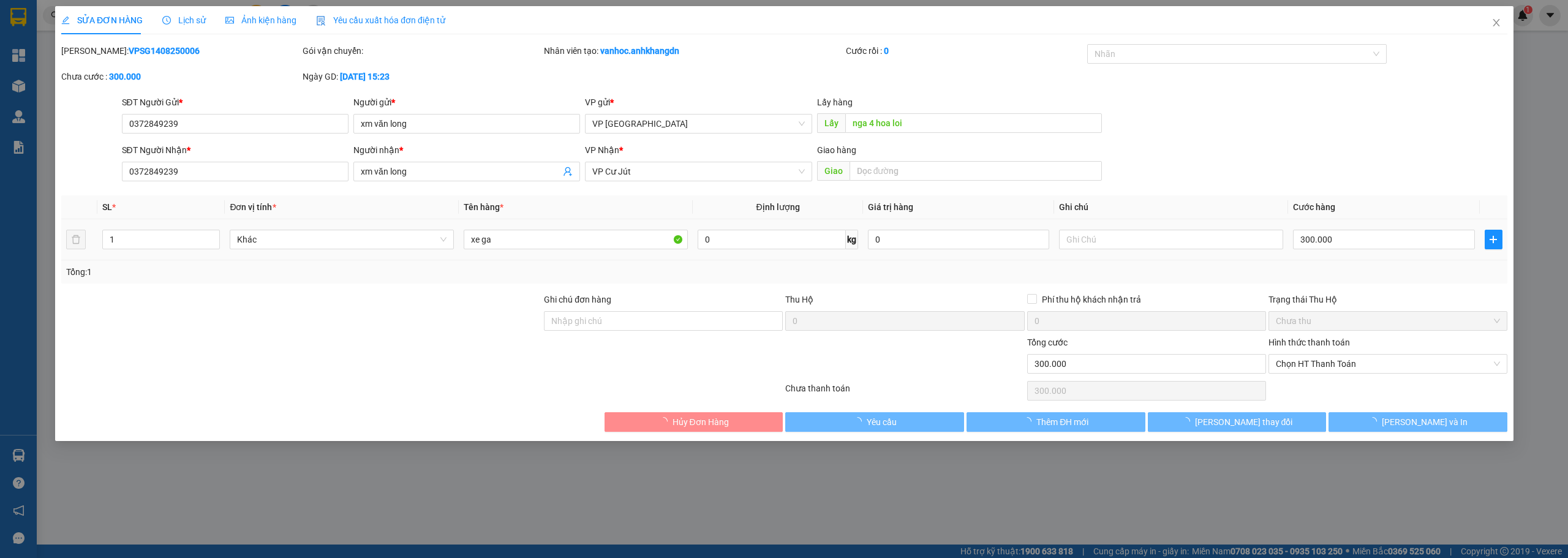
type input "300.000"
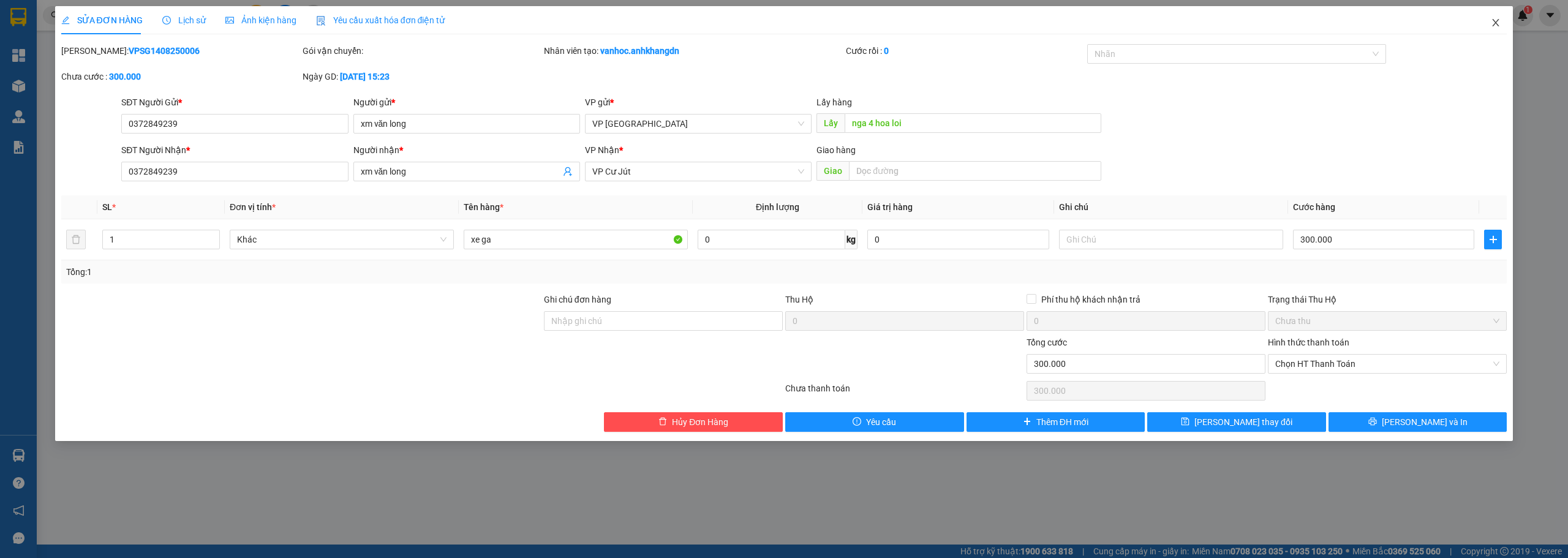
click at [1498, 21] on icon "close" at bounding box center [1496, 23] width 7 height 8
